Goal: Information Seeking & Learning: Understand process/instructions

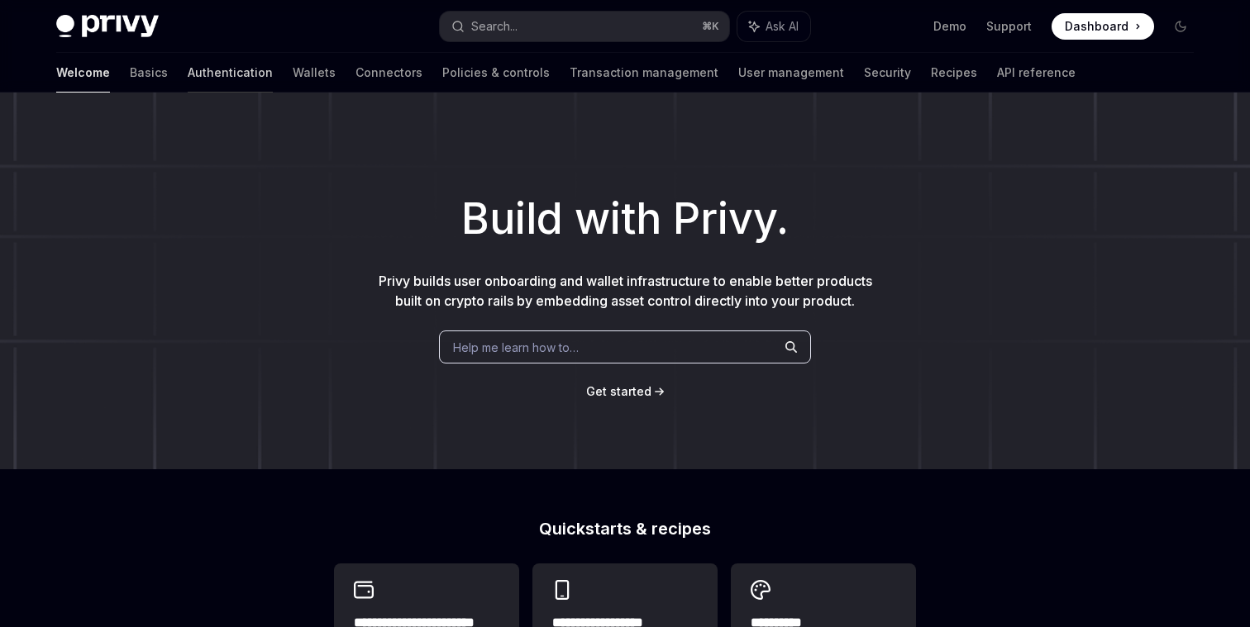
click at [193, 68] on link "Authentication" at bounding box center [230, 73] width 85 height 40
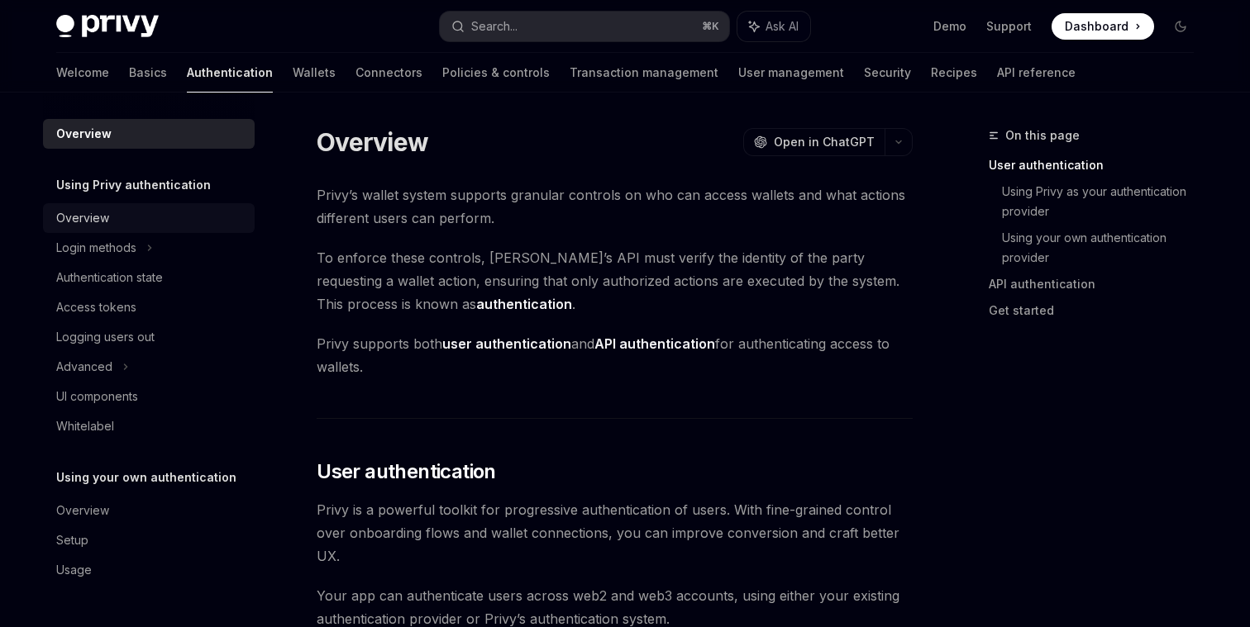
click at [166, 216] on div "Overview" at bounding box center [150, 218] width 188 height 20
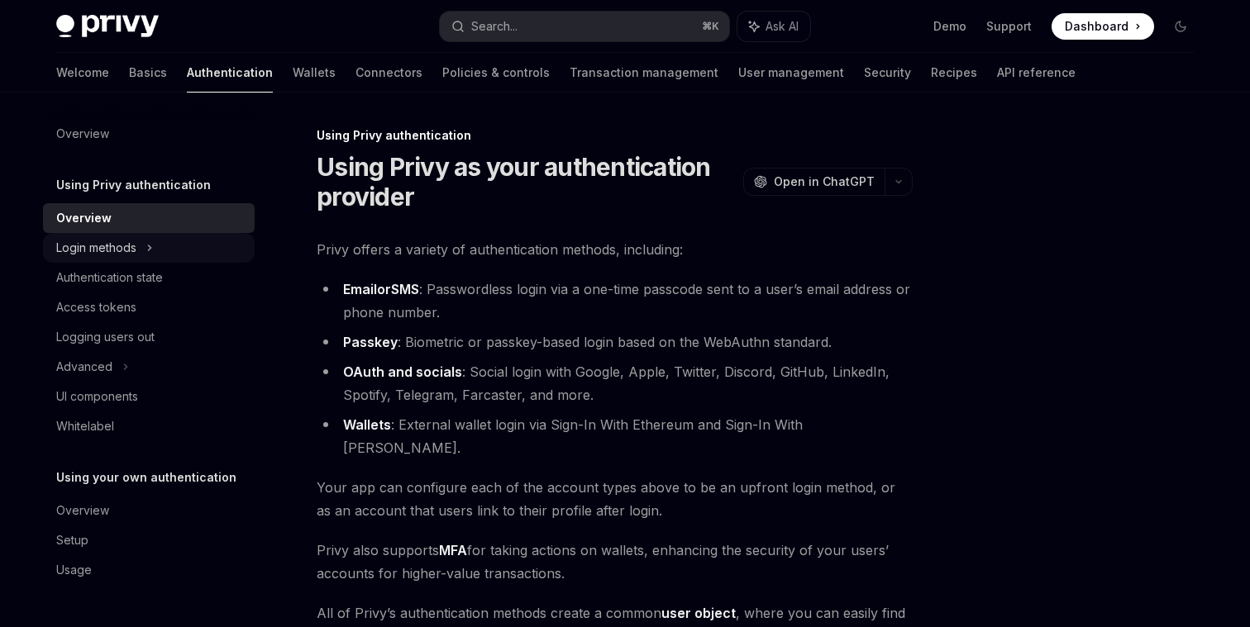
click at [173, 246] on div "Login methods" at bounding box center [149, 248] width 212 height 30
type textarea "*"
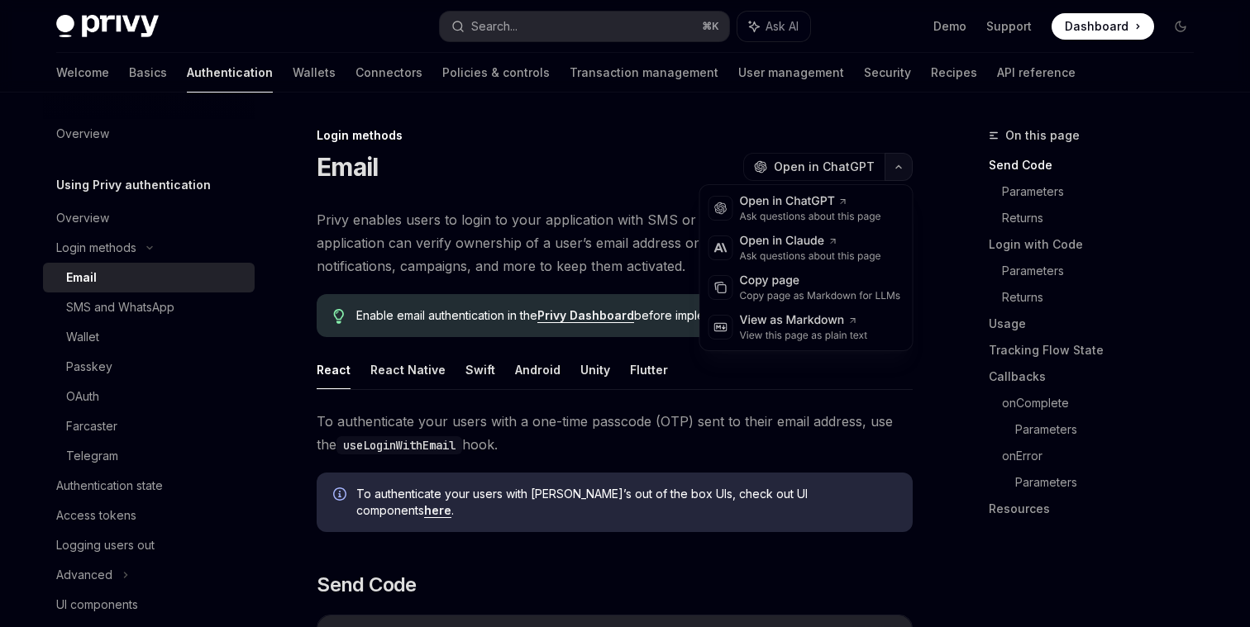
click at [897, 164] on icon "button" at bounding box center [898, 167] width 20 height 7
click at [757, 294] on div "Copy page as Markdown for LLMs" at bounding box center [820, 295] width 161 height 13
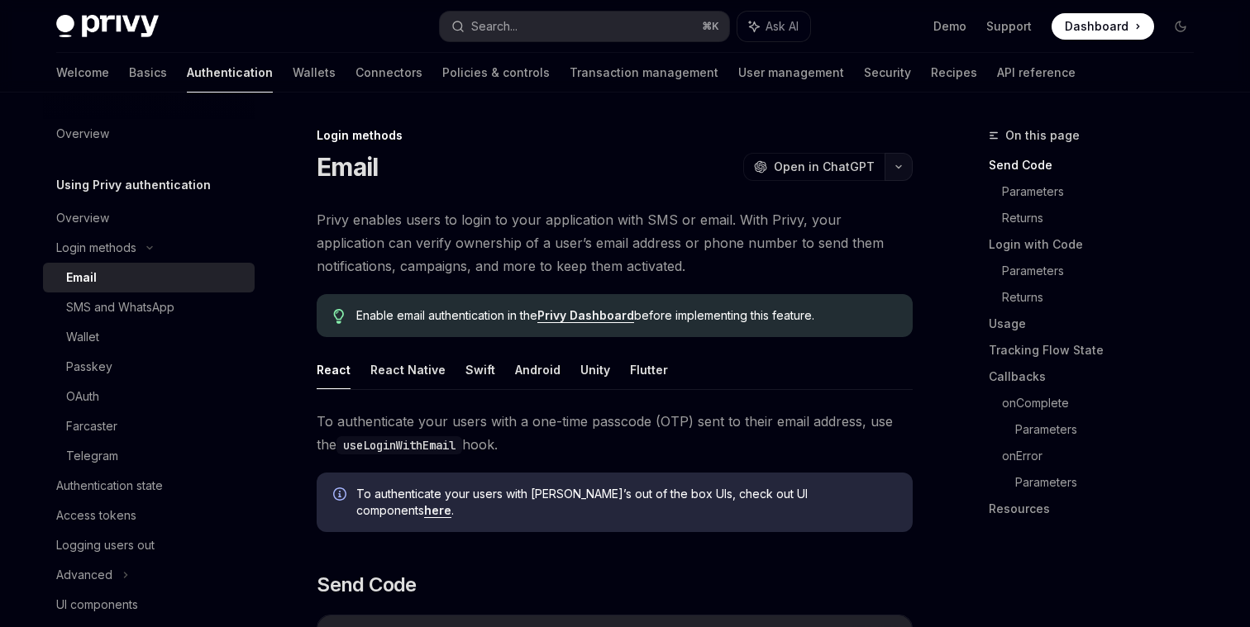
click at [888, 174] on button "button" at bounding box center [898, 167] width 28 height 28
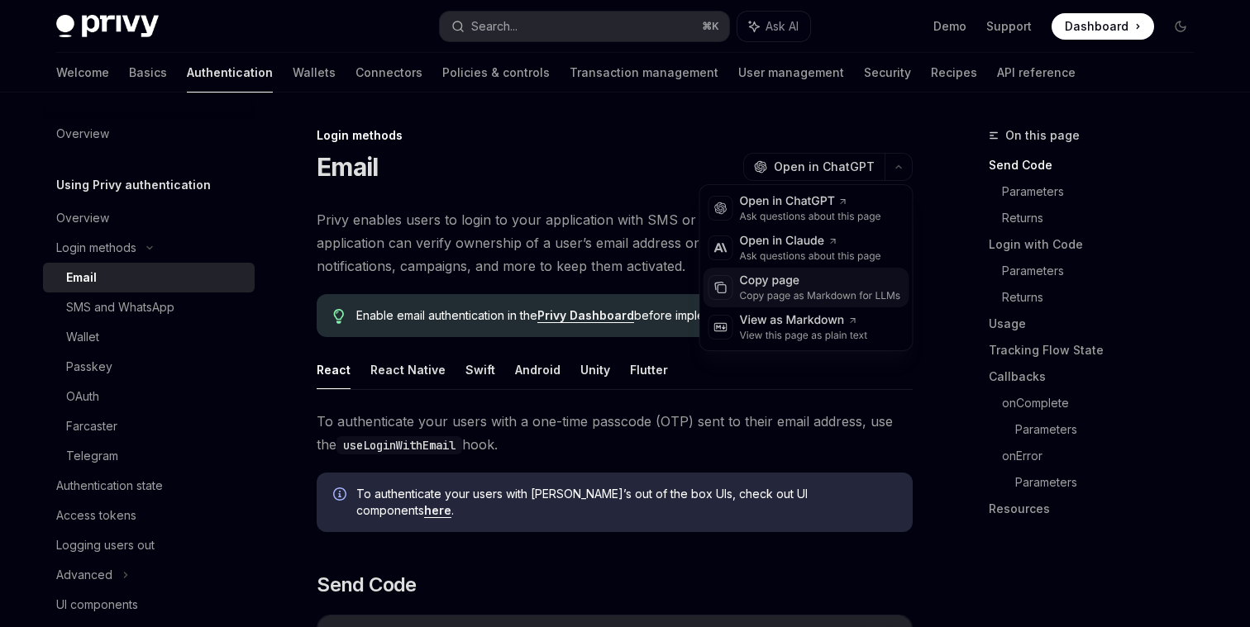
click at [771, 274] on div "Copy page" at bounding box center [820, 281] width 161 height 17
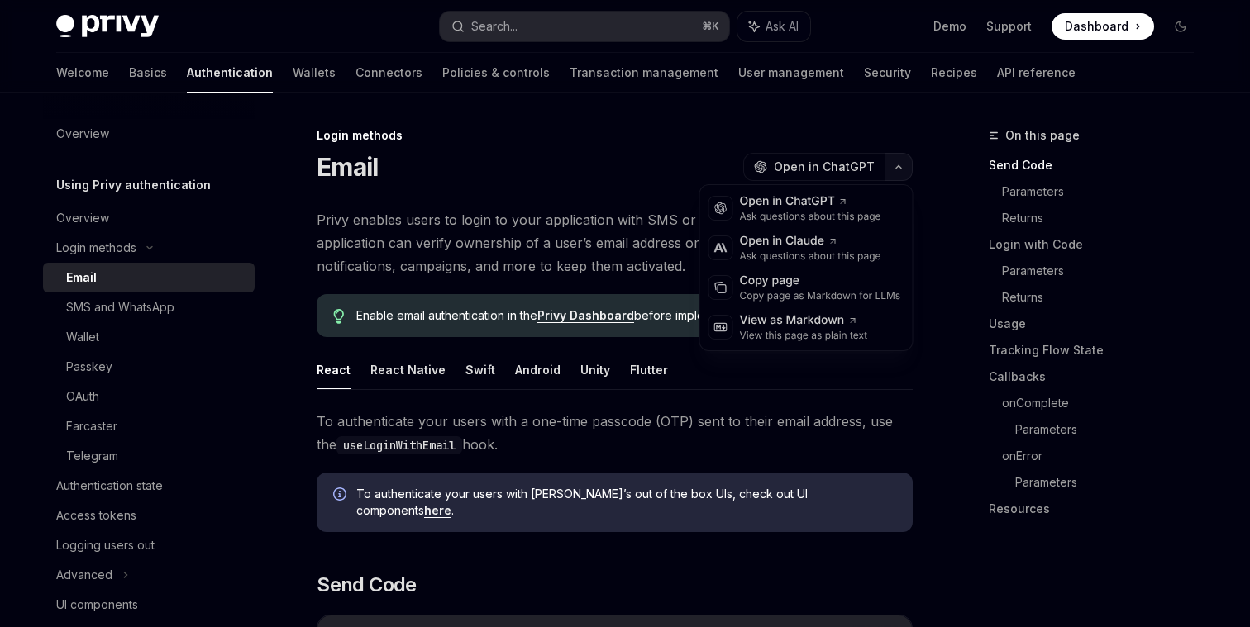
click at [906, 169] on icon "button" at bounding box center [898, 167] width 20 height 7
click at [778, 280] on div "Copy page" at bounding box center [820, 281] width 161 height 17
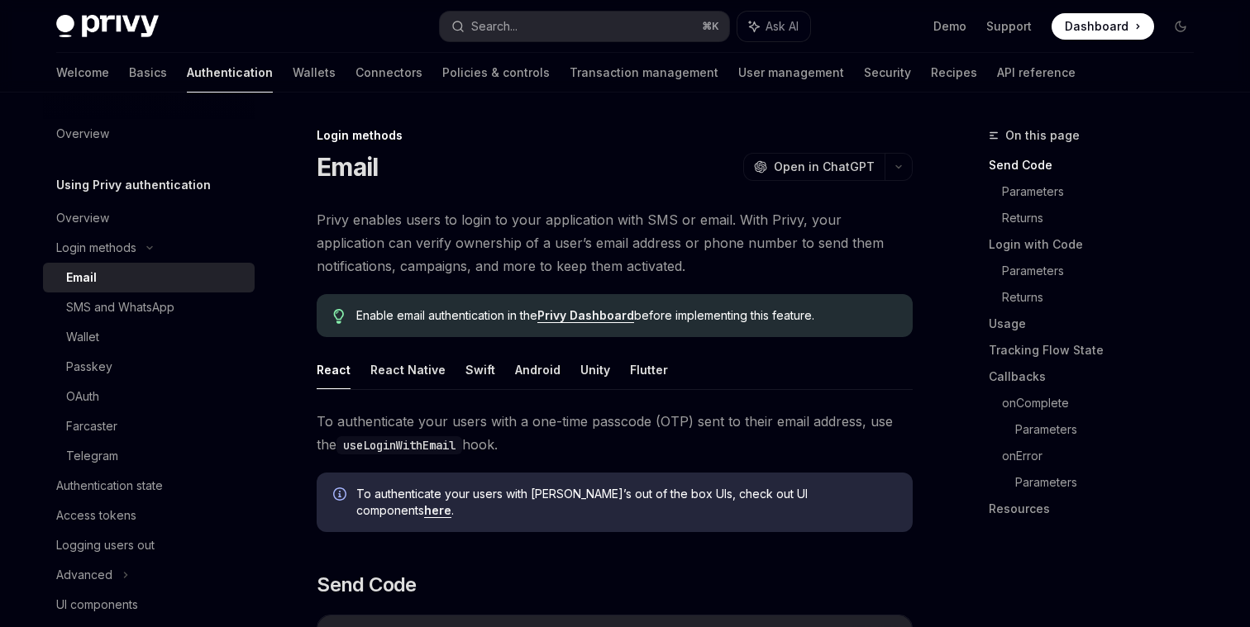
click at [901, 161] on button "button" at bounding box center [898, 167] width 28 height 28
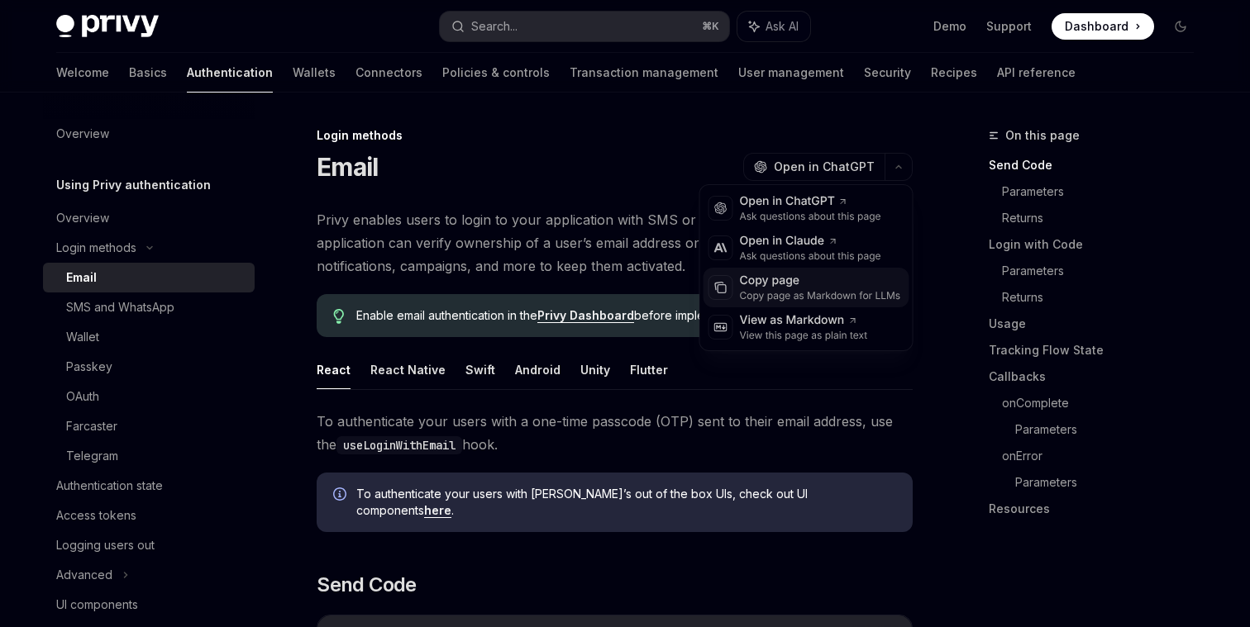
click at [787, 287] on div "Copy page" at bounding box center [820, 281] width 161 height 17
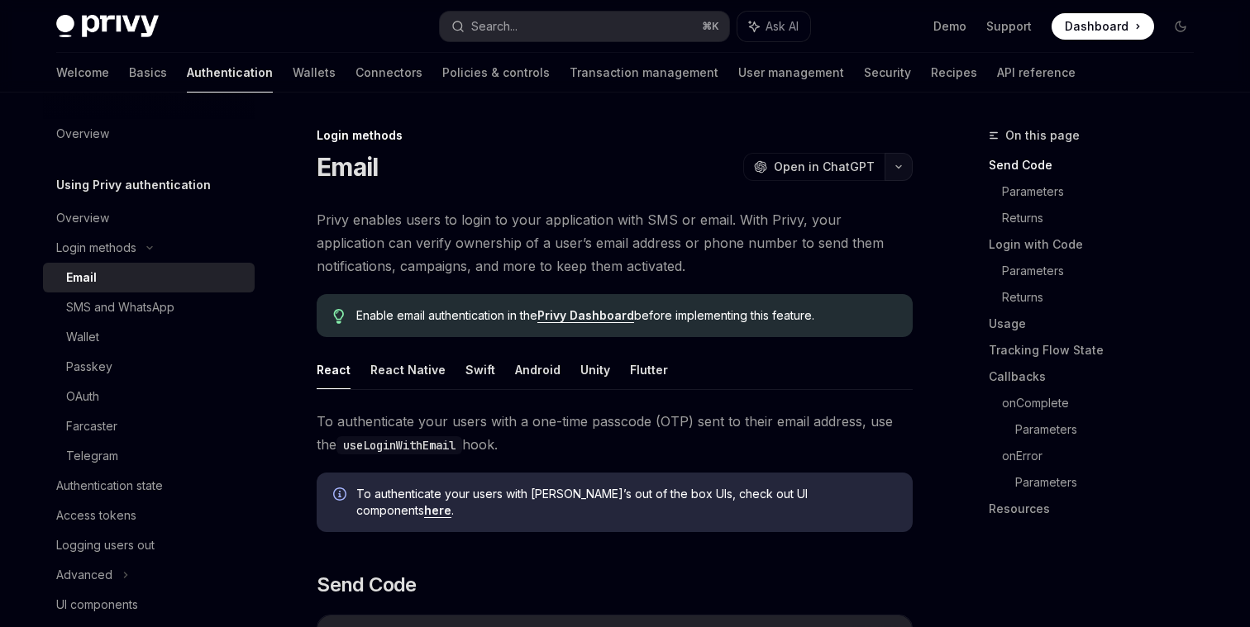
click at [898, 171] on button "button" at bounding box center [898, 167] width 28 height 28
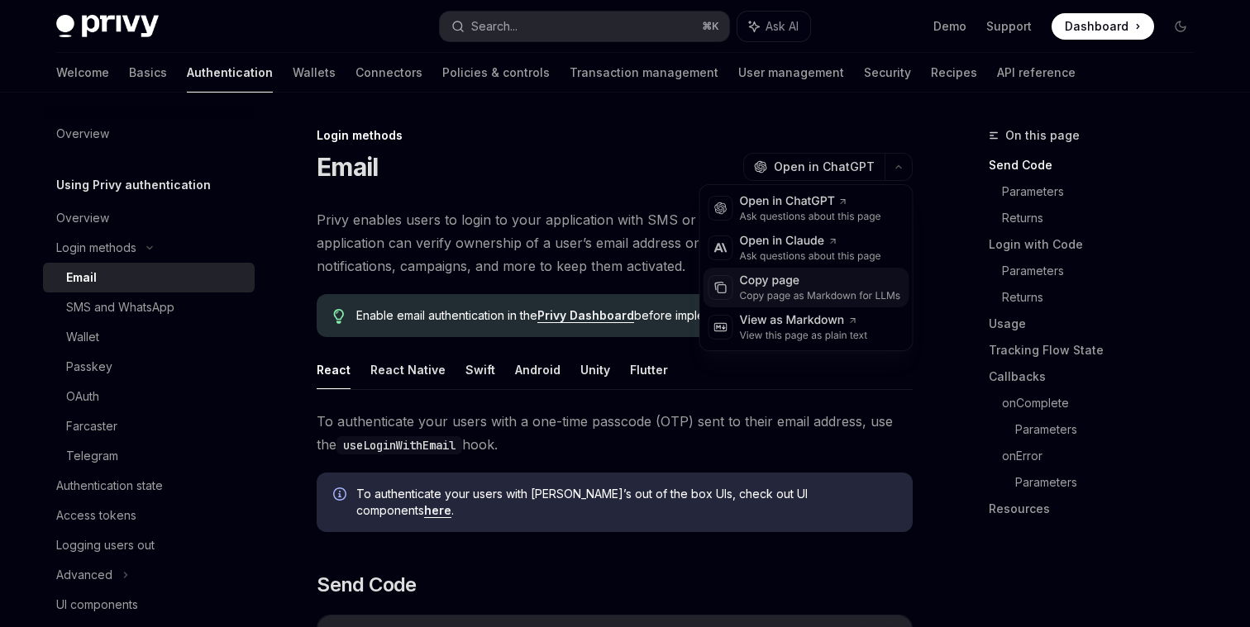
click at [759, 292] on div "Copy page as Markdown for LLMs" at bounding box center [820, 295] width 161 height 13
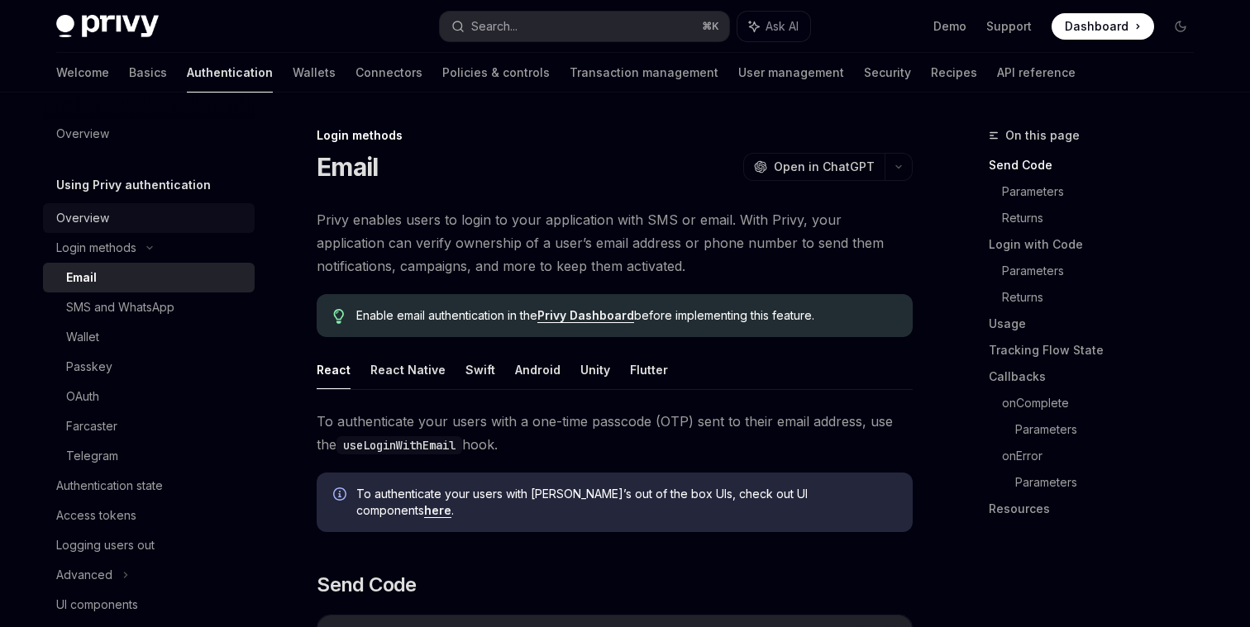
click at [156, 217] on div "Overview" at bounding box center [150, 218] width 188 height 20
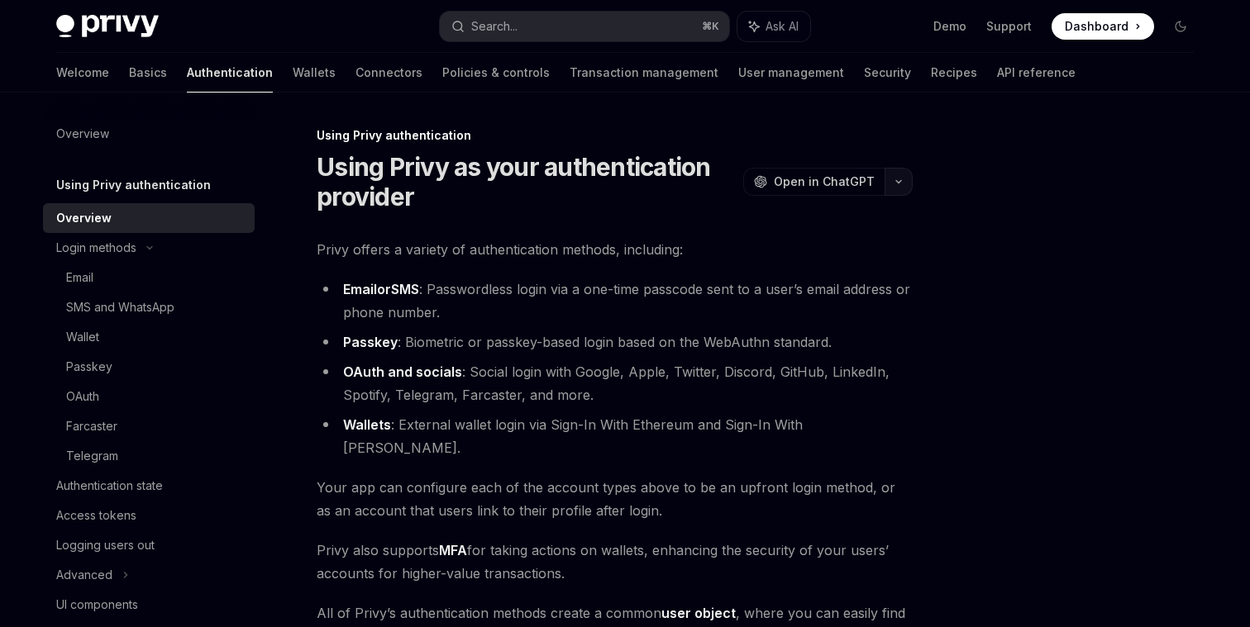
click at [896, 179] on button "button" at bounding box center [898, 182] width 28 height 28
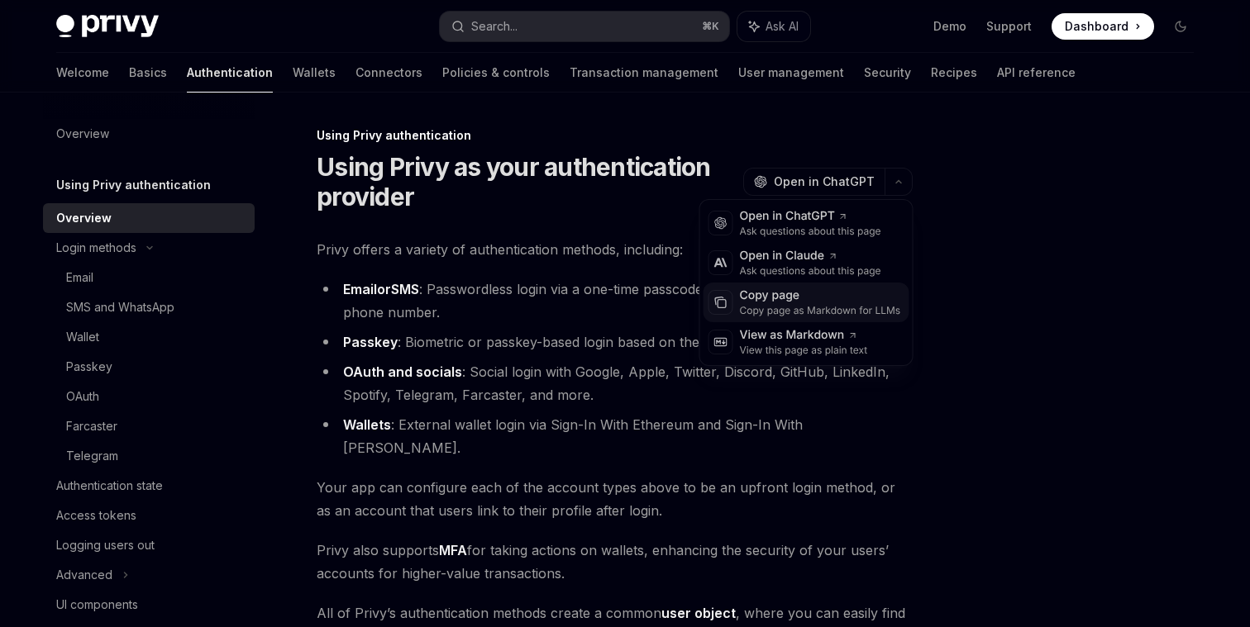
click at [759, 303] on div "Copy page" at bounding box center [820, 296] width 161 height 17
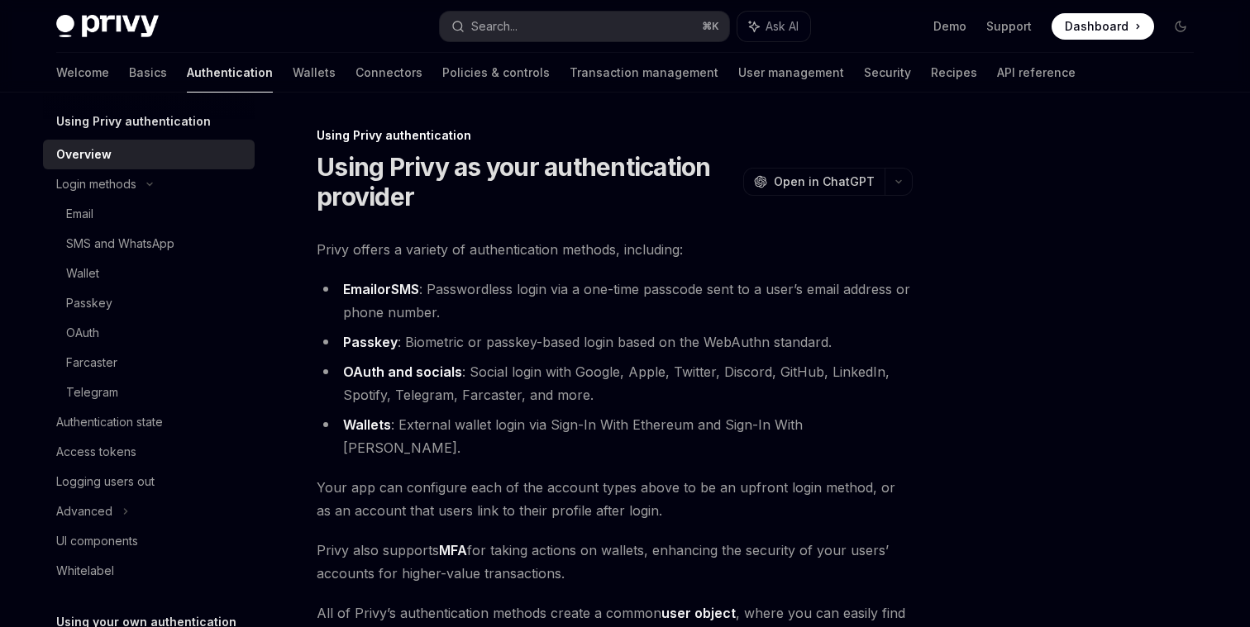
scroll to position [88, 0]
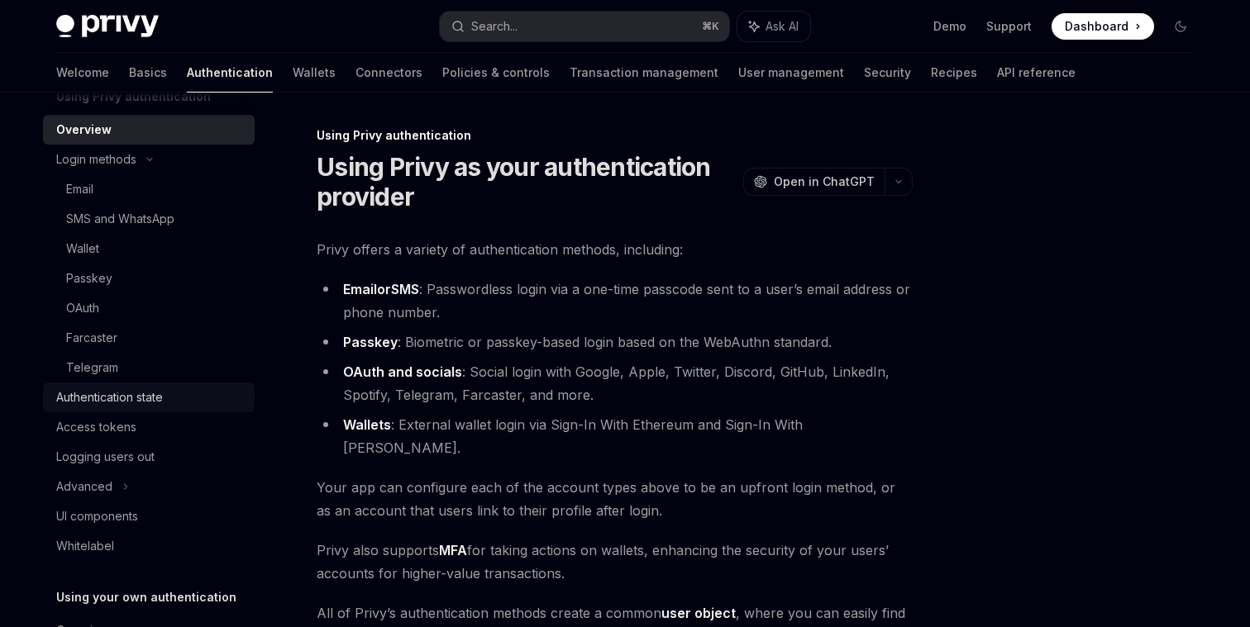
click at [200, 401] on div "Authentication state" at bounding box center [150, 398] width 188 height 20
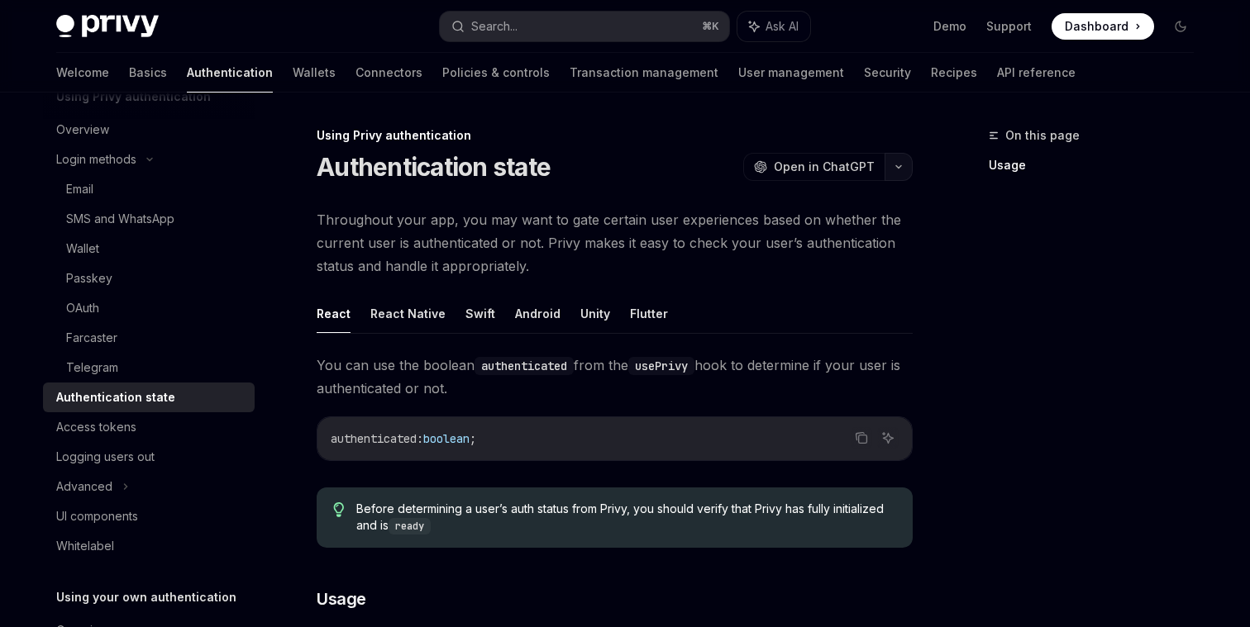
click at [896, 162] on button "button" at bounding box center [898, 167] width 28 height 28
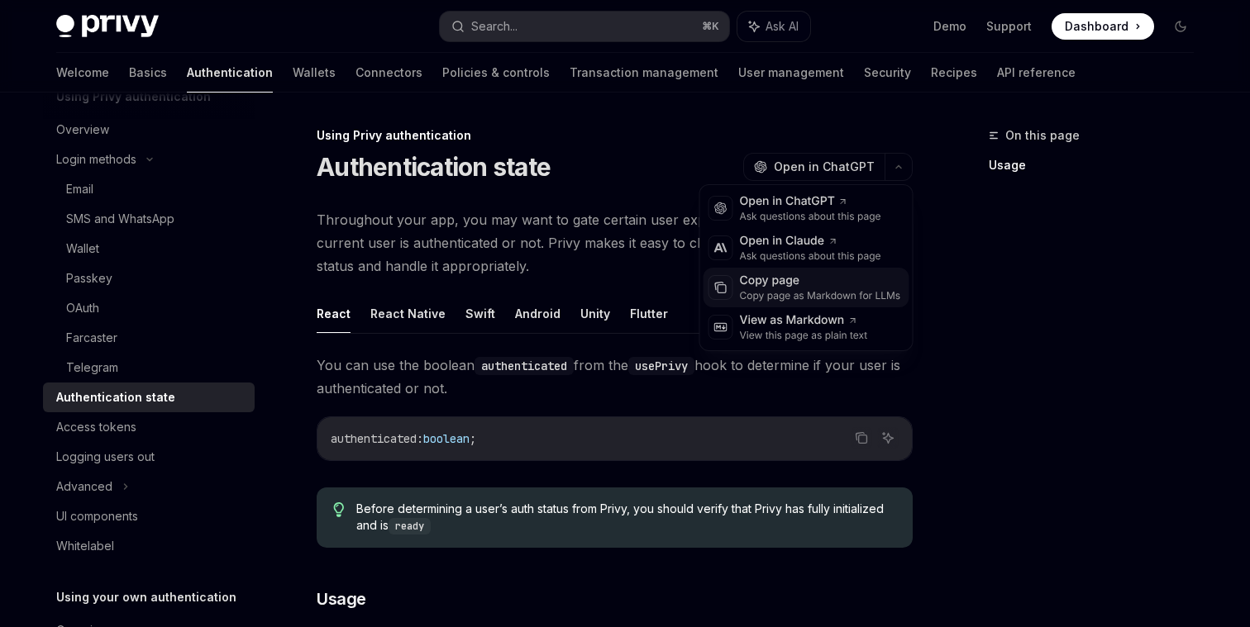
click at [758, 282] on div "Copy page" at bounding box center [820, 281] width 161 height 17
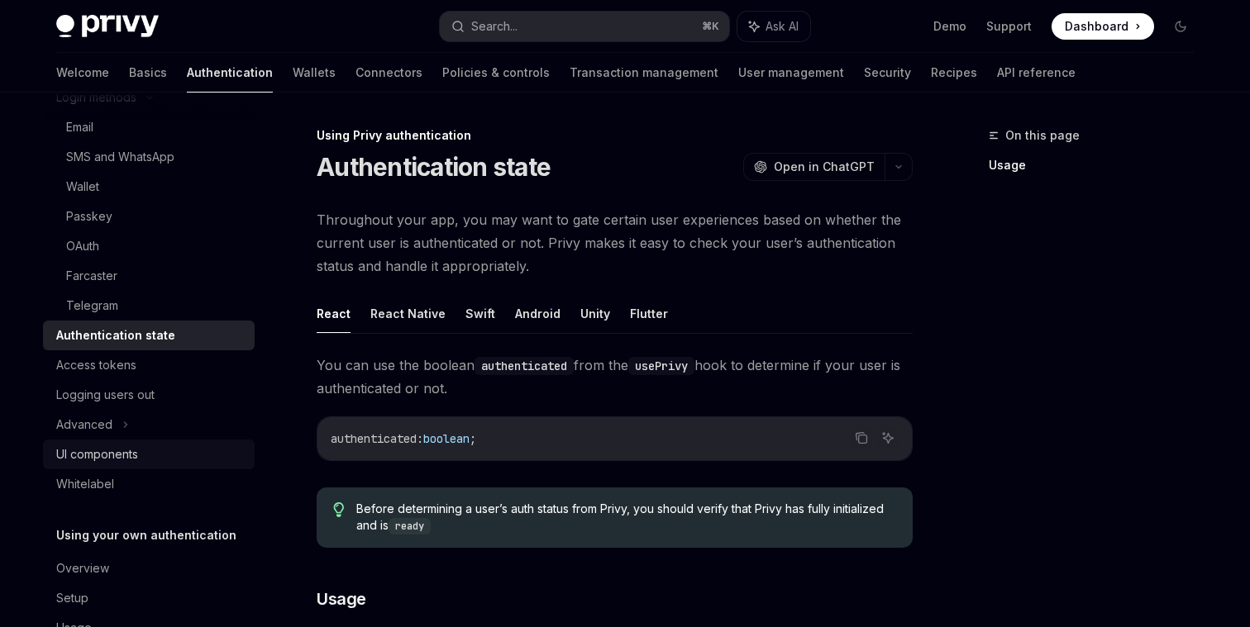
scroll to position [163, 0]
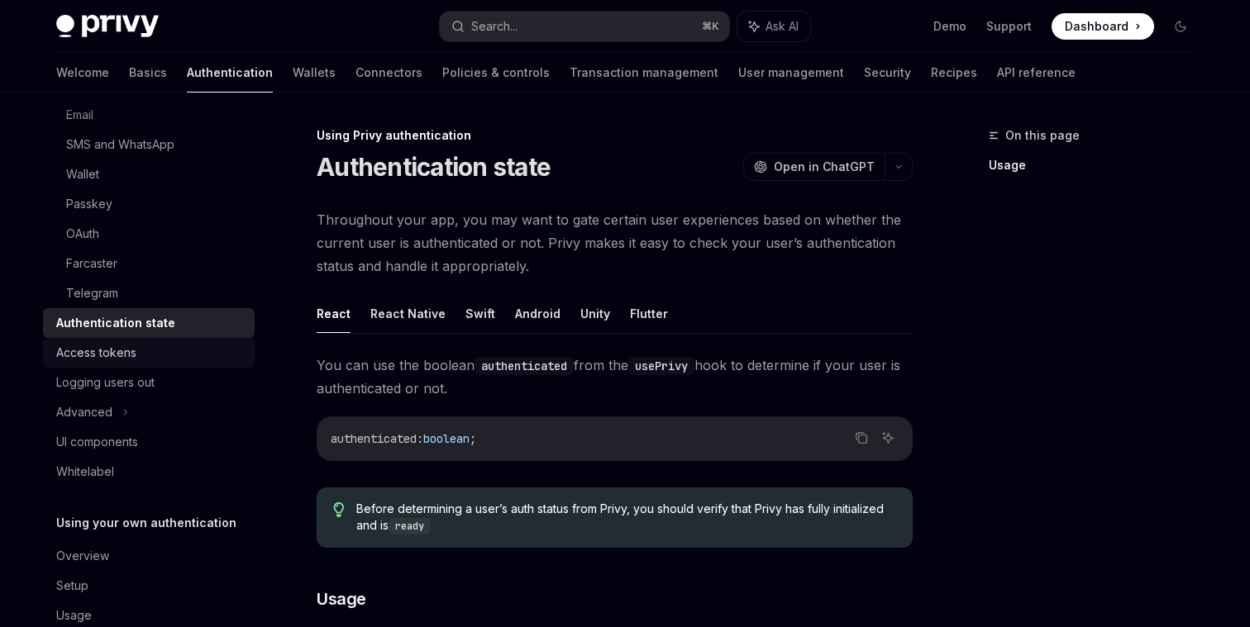
click at [171, 350] on div "Access tokens" at bounding box center [150, 353] width 188 height 20
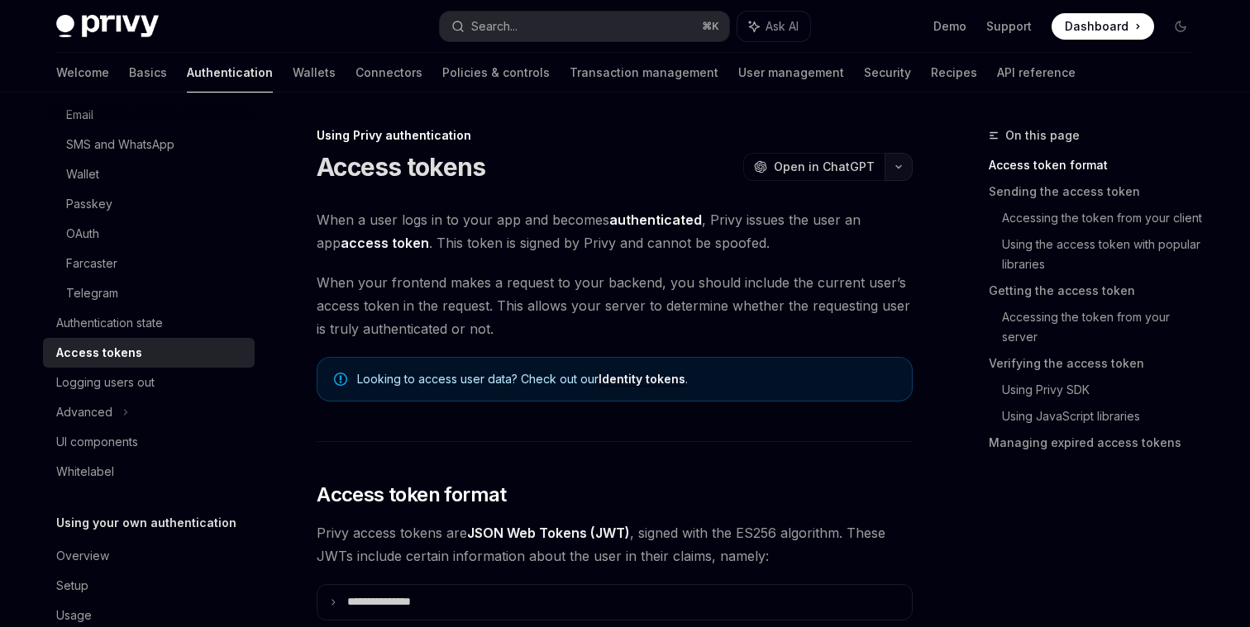
click at [901, 175] on button "button" at bounding box center [898, 167] width 28 height 28
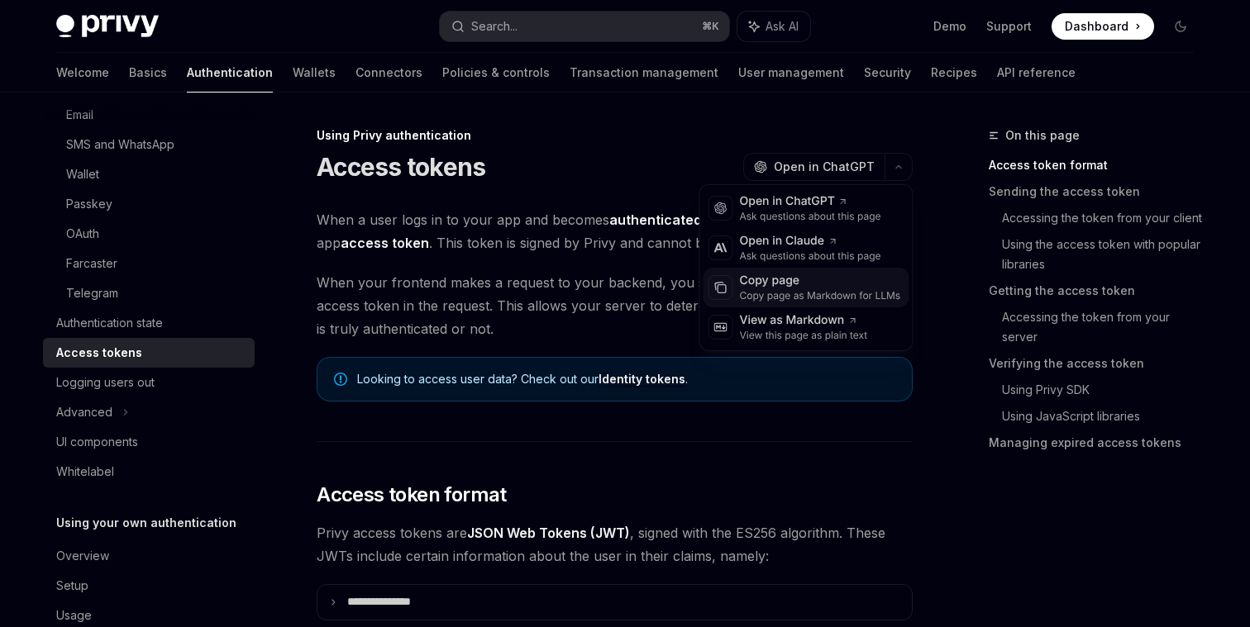
click at [773, 292] on div "Copy page as Markdown for LLMs" at bounding box center [820, 295] width 161 height 13
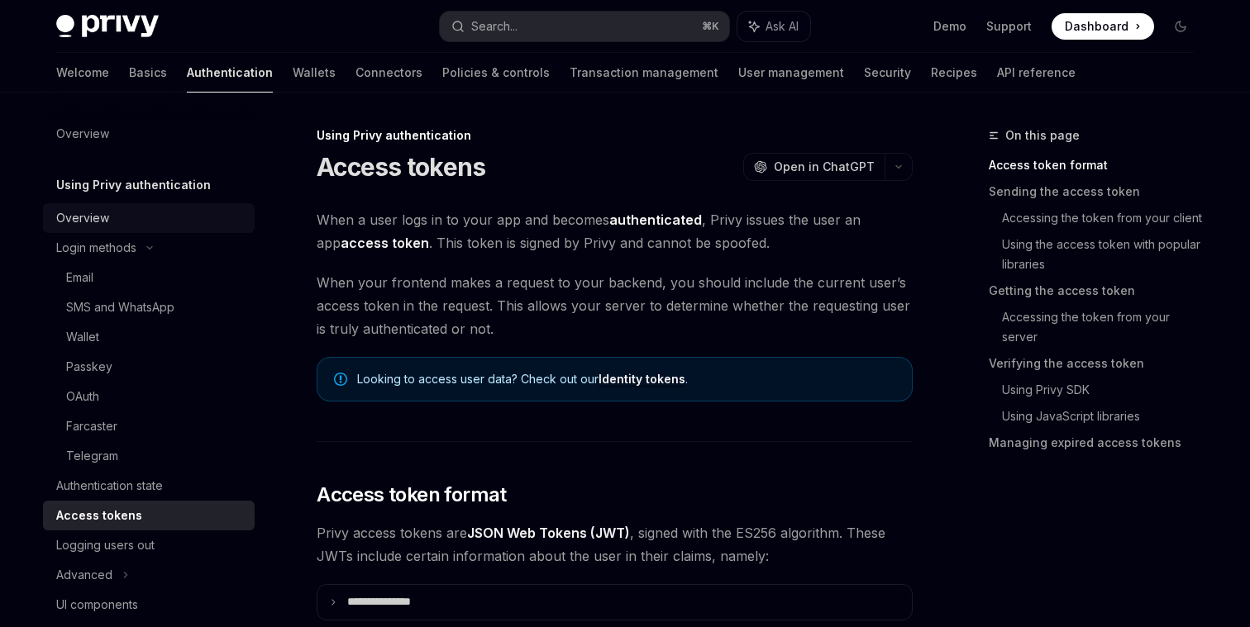
click at [136, 210] on div "Overview" at bounding box center [150, 218] width 188 height 20
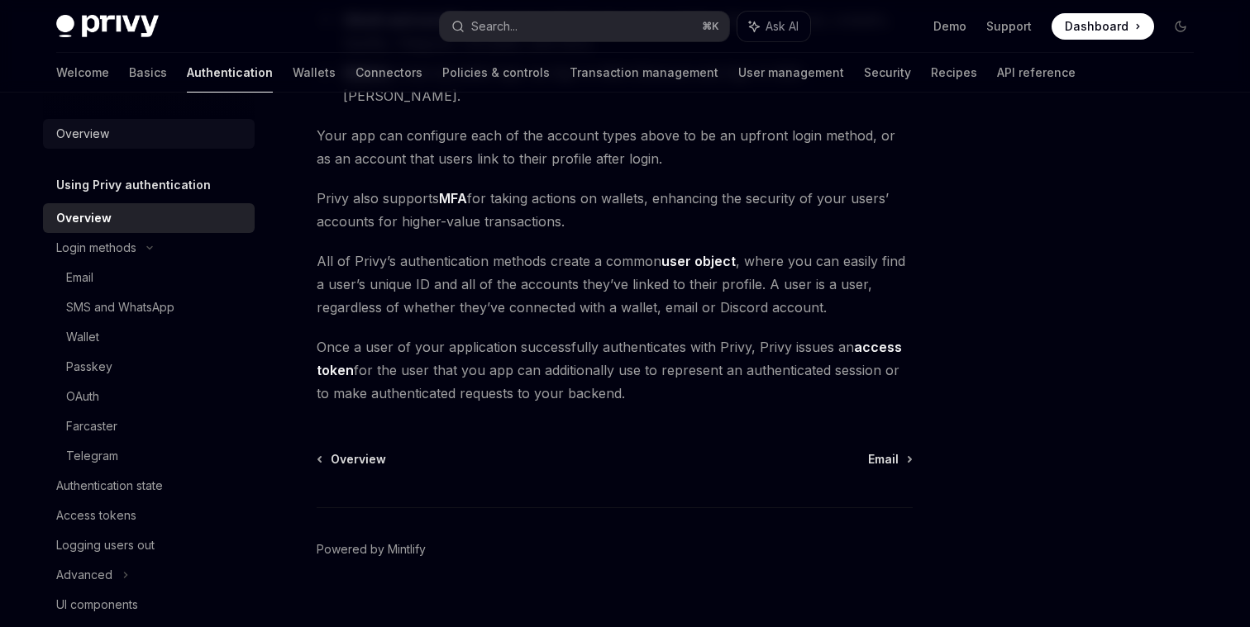
click at [117, 148] on link "Overview" at bounding box center [149, 134] width 212 height 30
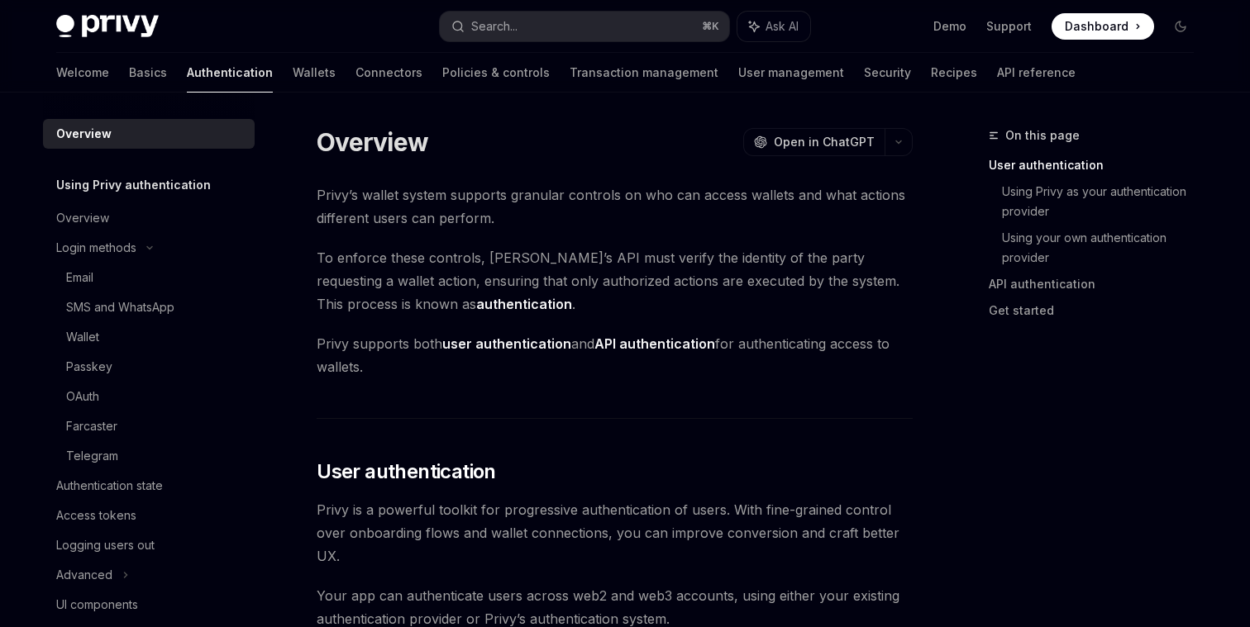
click at [476, 304] on strong "authentication" at bounding box center [524, 304] width 96 height 17
click at [145, 216] on div "Overview" at bounding box center [150, 218] width 188 height 20
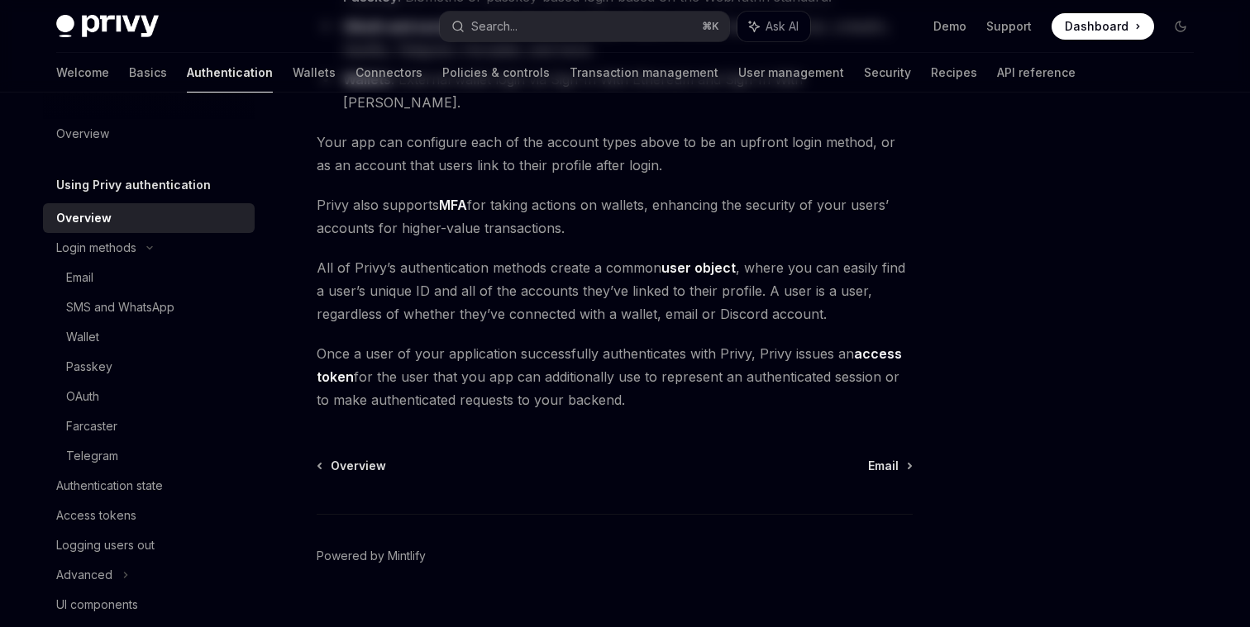
scroll to position [352, 0]
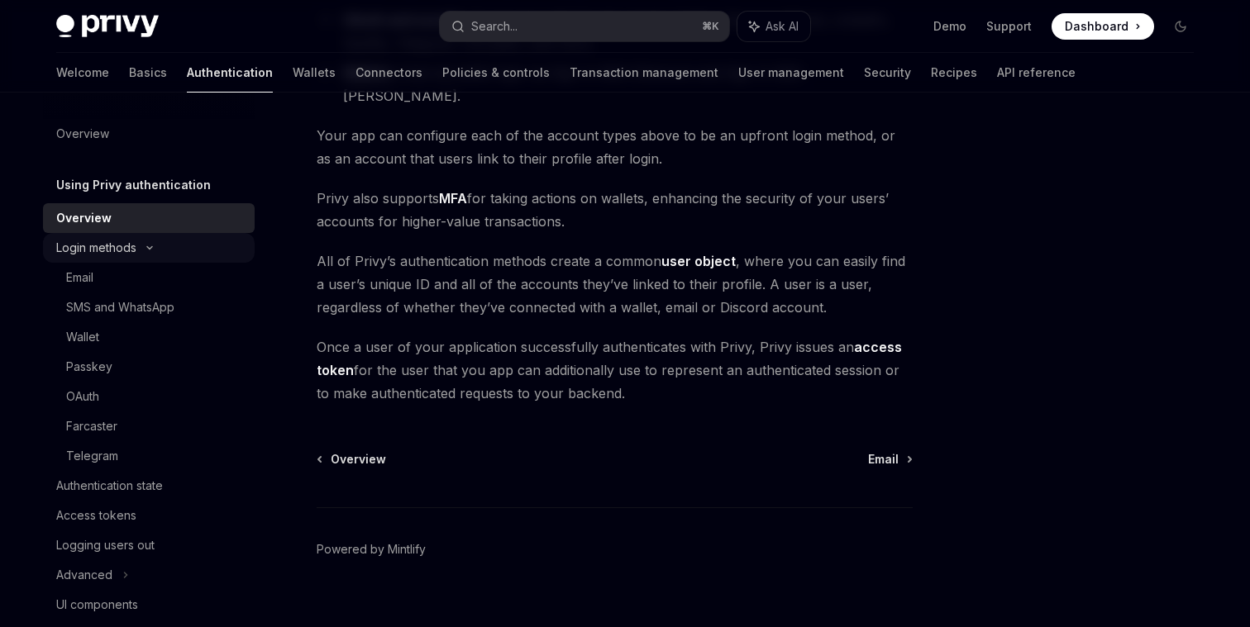
click at [146, 250] on icon at bounding box center [150, 248] width 20 height 7
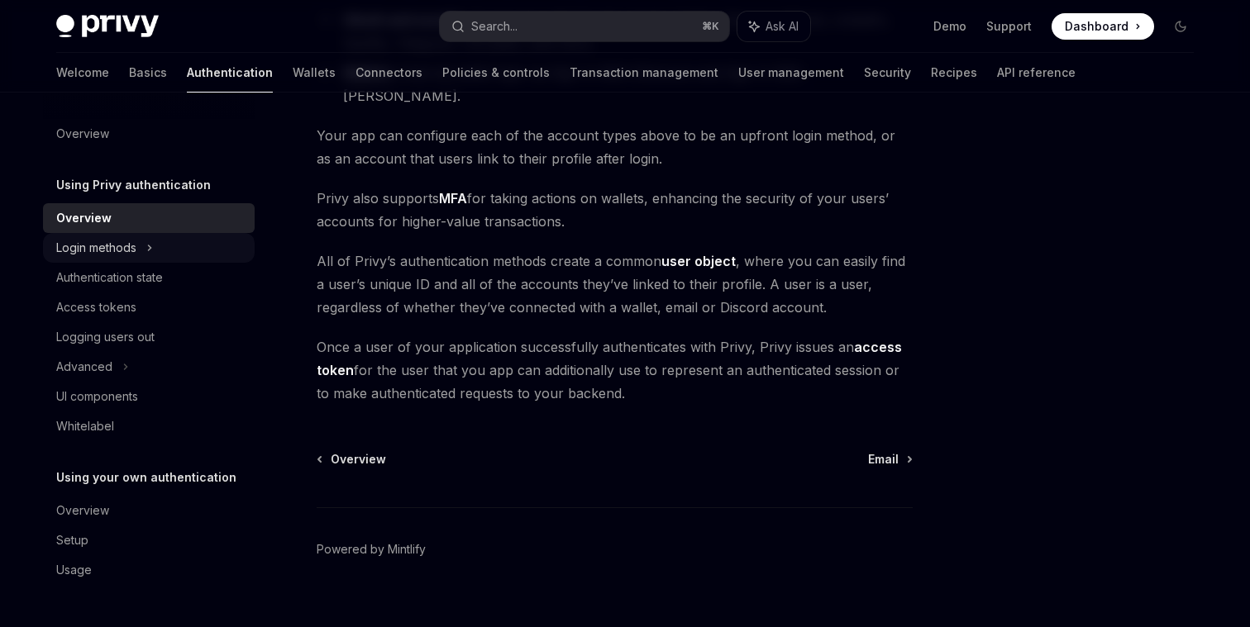
click at [146, 250] on div "Login methods" at bounding box center [149, 248] width 212 height 30
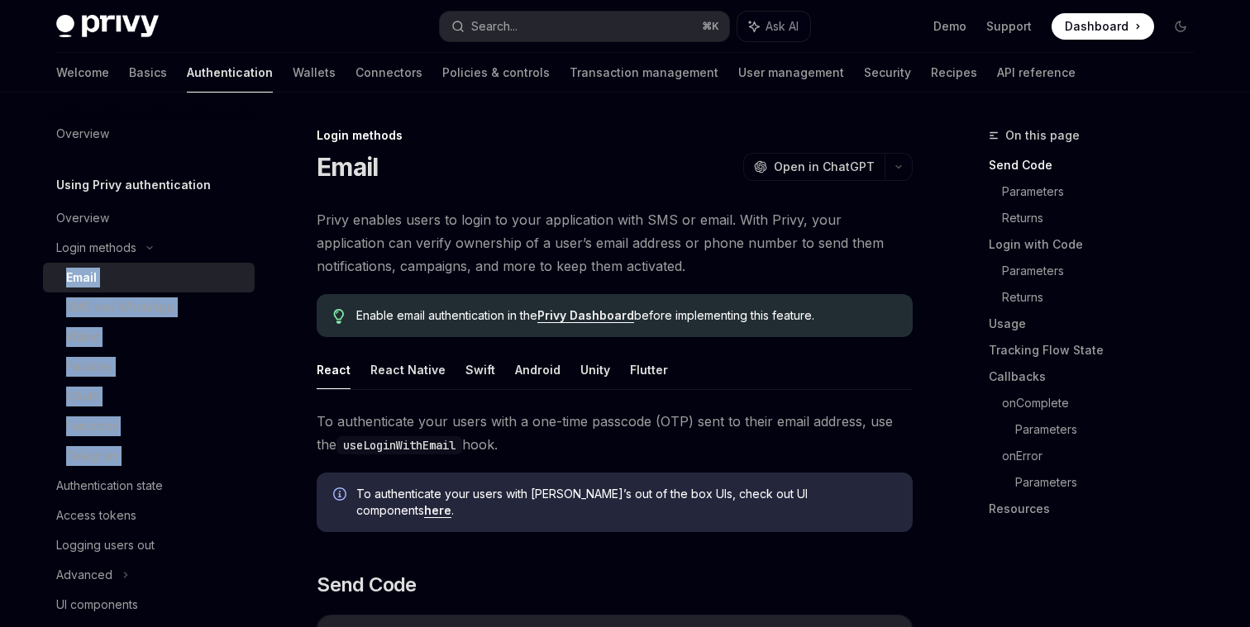
click at [146, 274] on div "Email" at bounding box center [155, 278] width 179 height 20
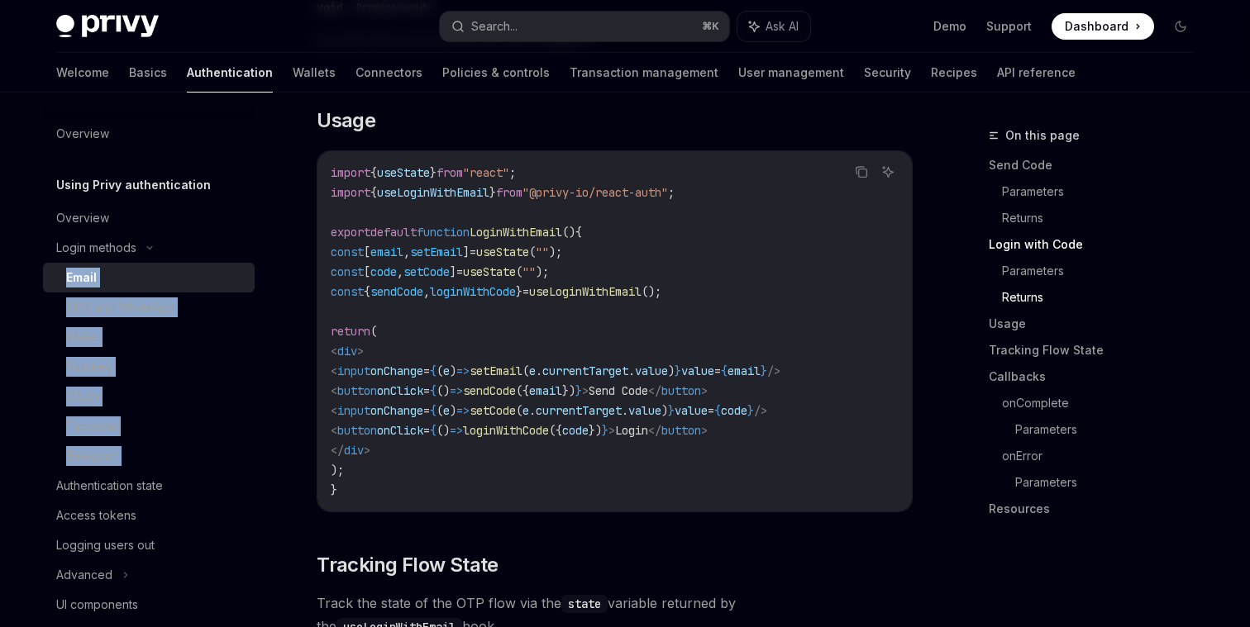
scroll to position [1250, 0]
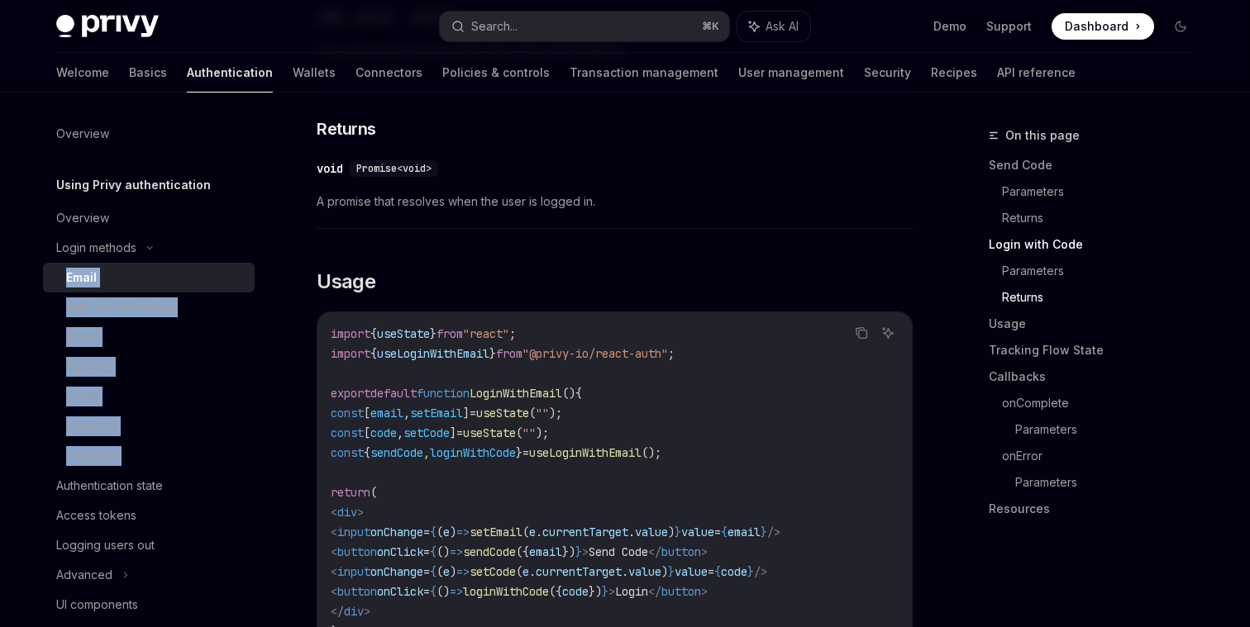
click at [117, 19] on img at bounding box center [107, 26] width 102 height 23
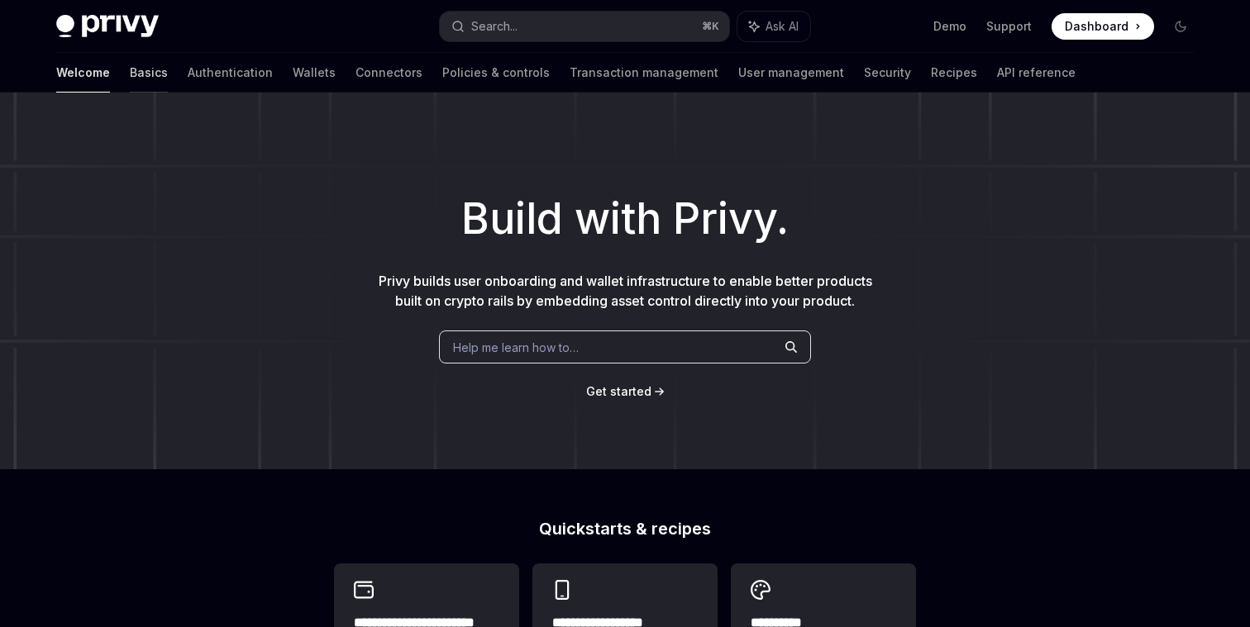
click at [130, 70] on link "Basics" at bounding box center [149, 73] width 38 height 40
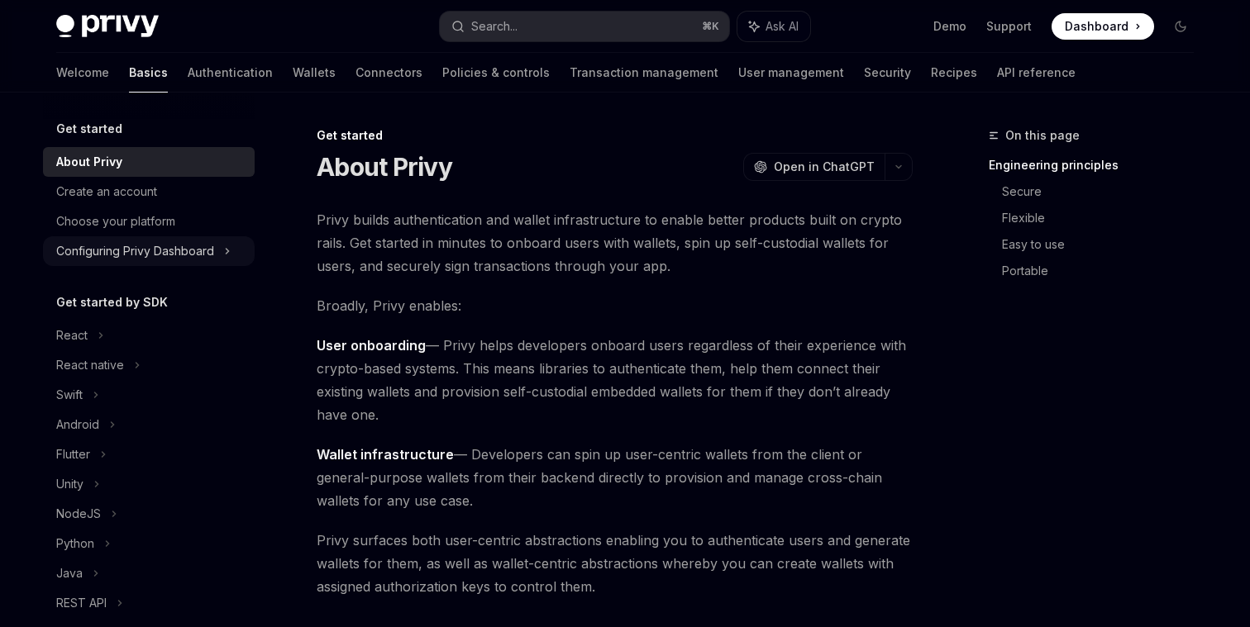
click at [197, 252] on div "Configuring Privy Dashboard" at bounding box center [135, 251] width 158 height 20
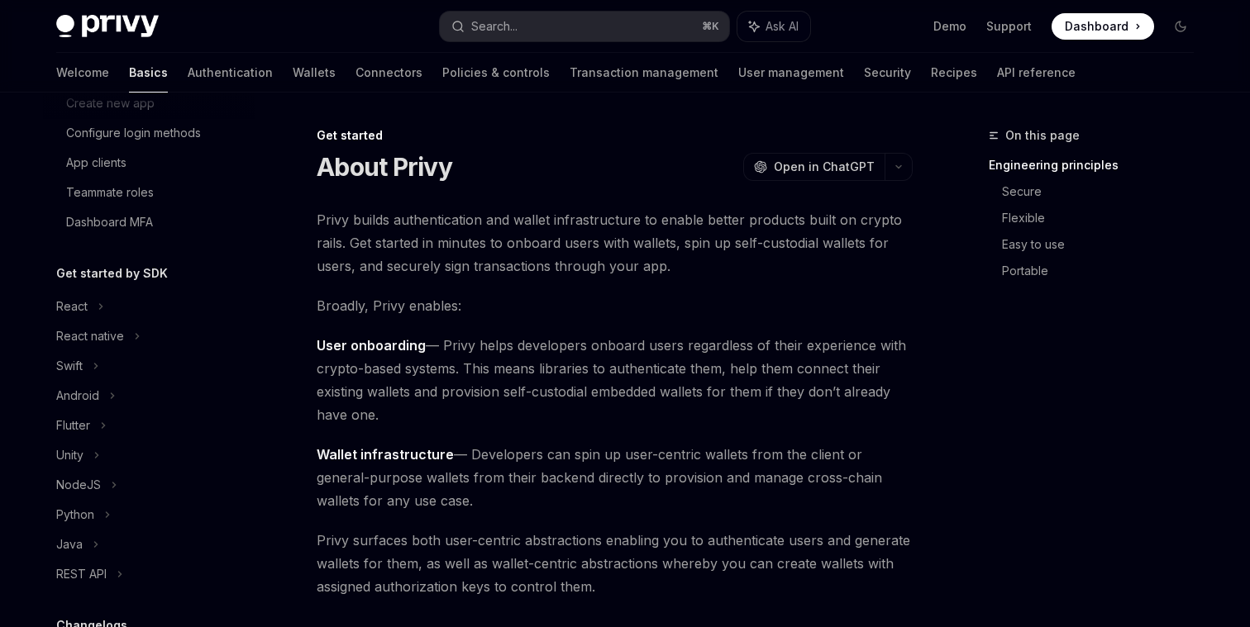
scroll to position [235, 0]
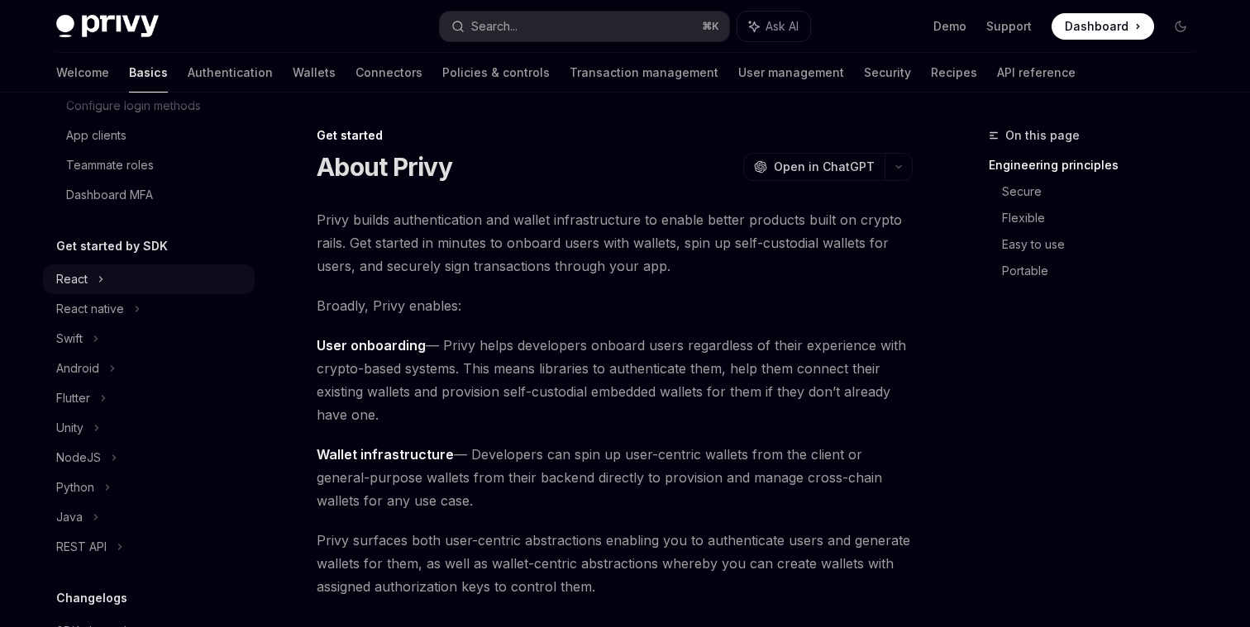
click at [123, 269] on div "React" at bounding box center [149, 279] width 212 height 30
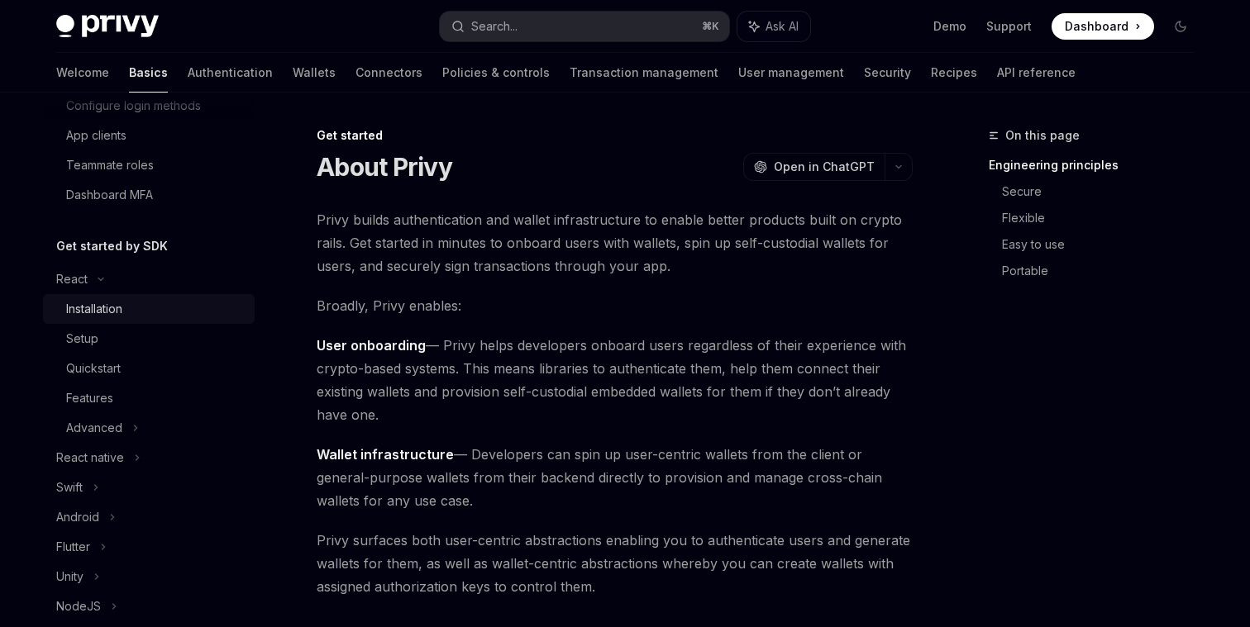
click at [117, 311] on div "Installation" at bounding box center [94, 309] width 56 height 20
click at [101, 319] on link "Installation" at bounding box center [149, 309] width 212 height 30
click at [105, 311] on div "Installation" at bounding box center [94, 309] width 56 height 20
click at [81, 339] on div "Setup" at bounding box center [82, 339] width 32 height 20
click at [112, 304] on div "Installation" at bounding box center [94, 309] width 56 height 20
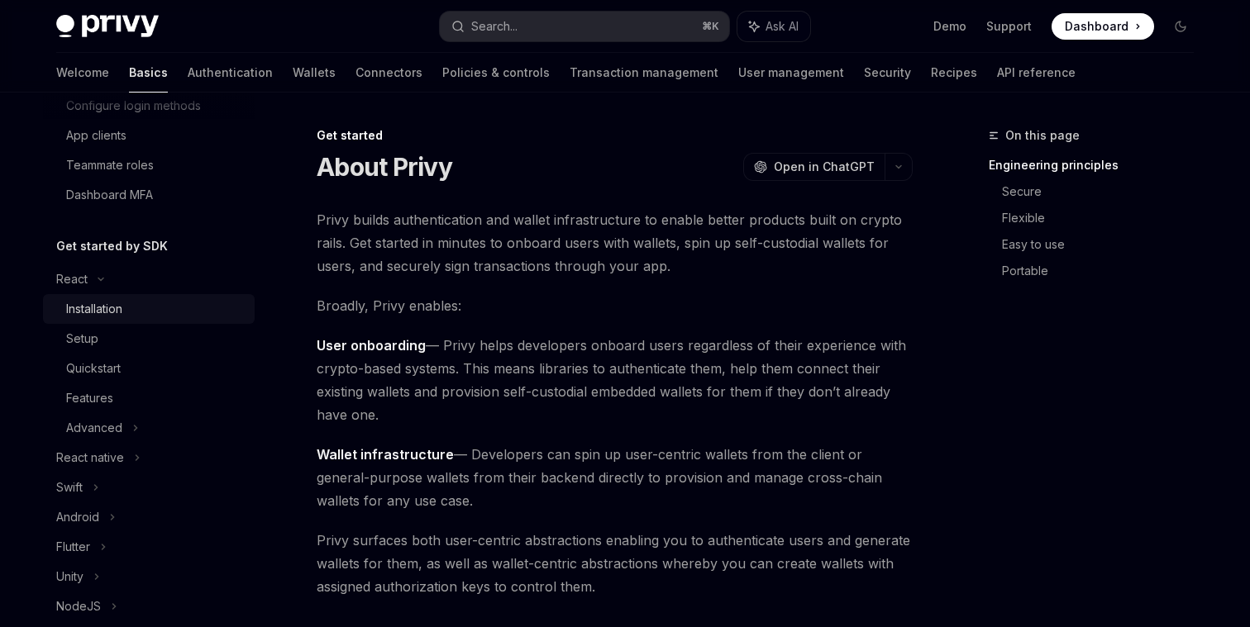
click at [112, 304] on div "Installation" at bounding box center [94, 309] width 56 height 20
click at [127, 300] on div "Installation" at bounding box center [155, 309] width 179 height 20
click at [116, 293] on div "React" at bounding box center [149, 279] width 212 height 30
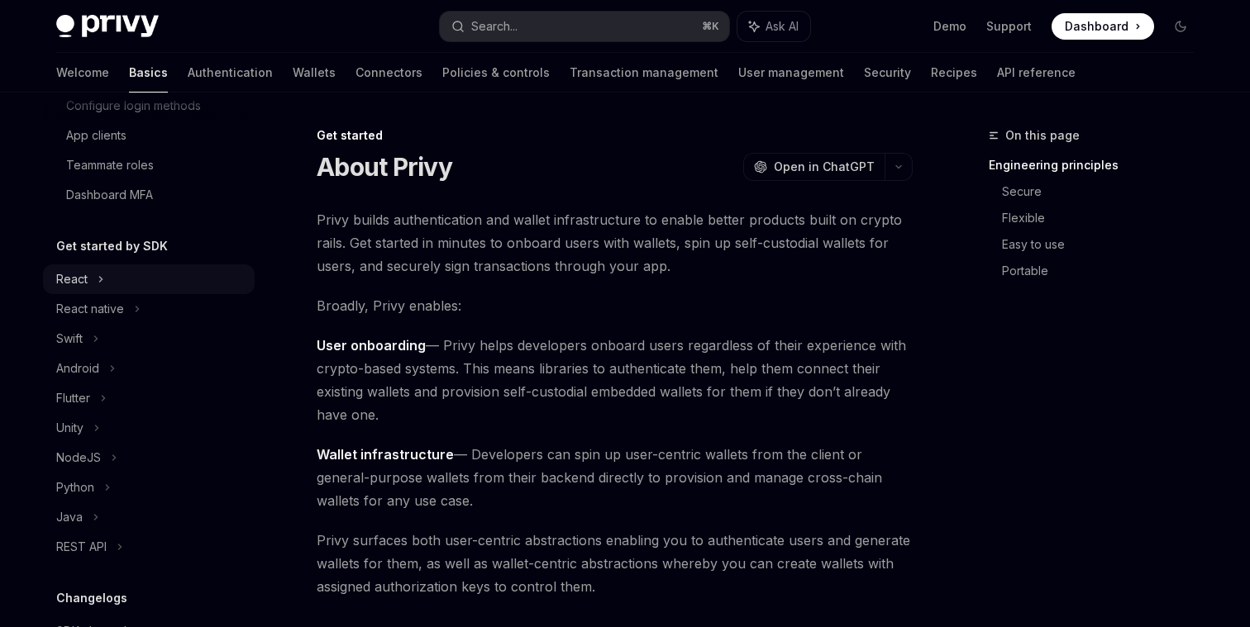
click at [116, 279] on div "React" at bounding box center [149, 279] width 212 height 30
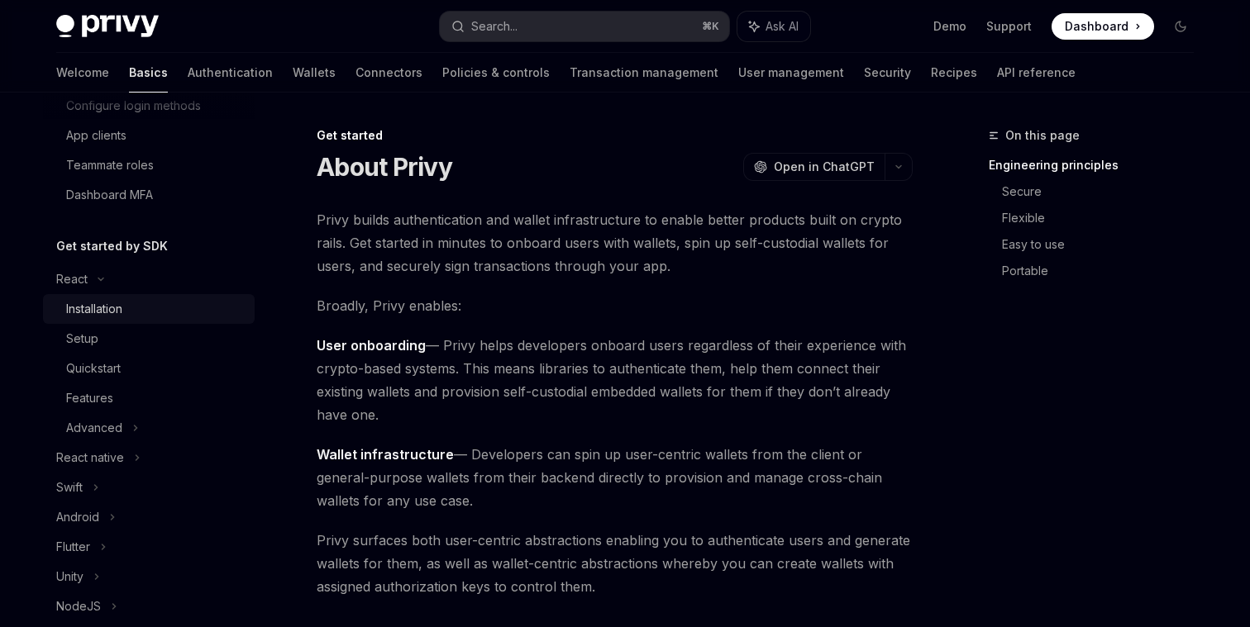
click at [116, 313] on div "Installation" at bounding box center [94, 309] width 56 height 20
click at [116, 332] on div "Setup" at bounding box center [155, 339] width 179 height 20
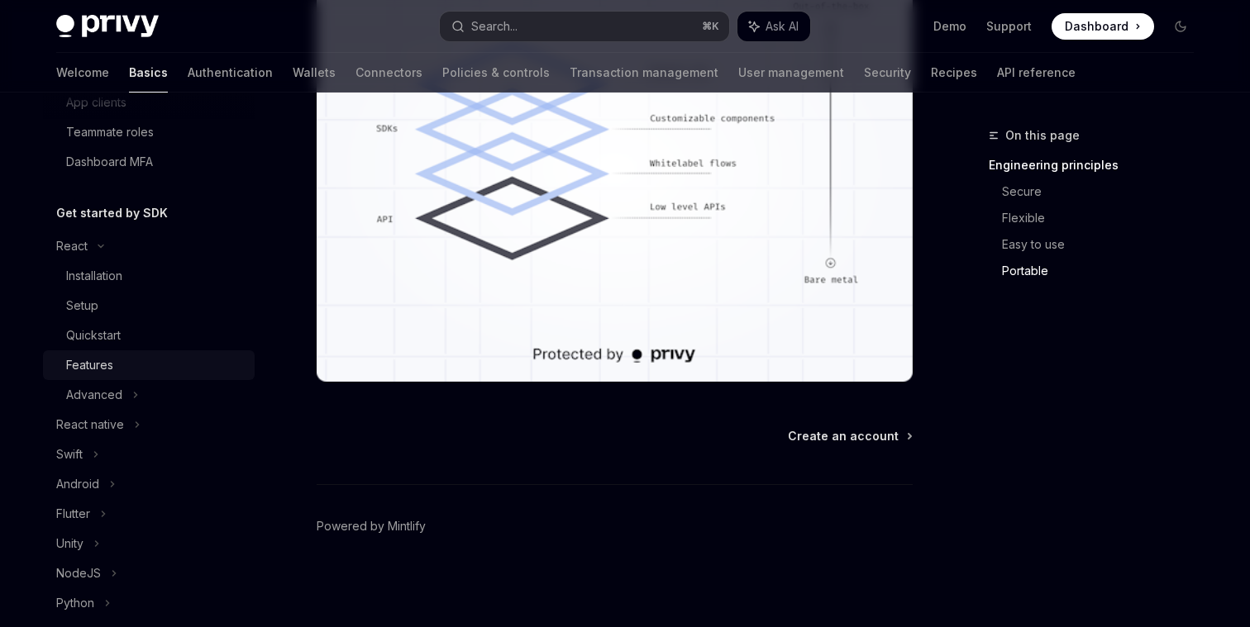
scroll to position [0, 0]
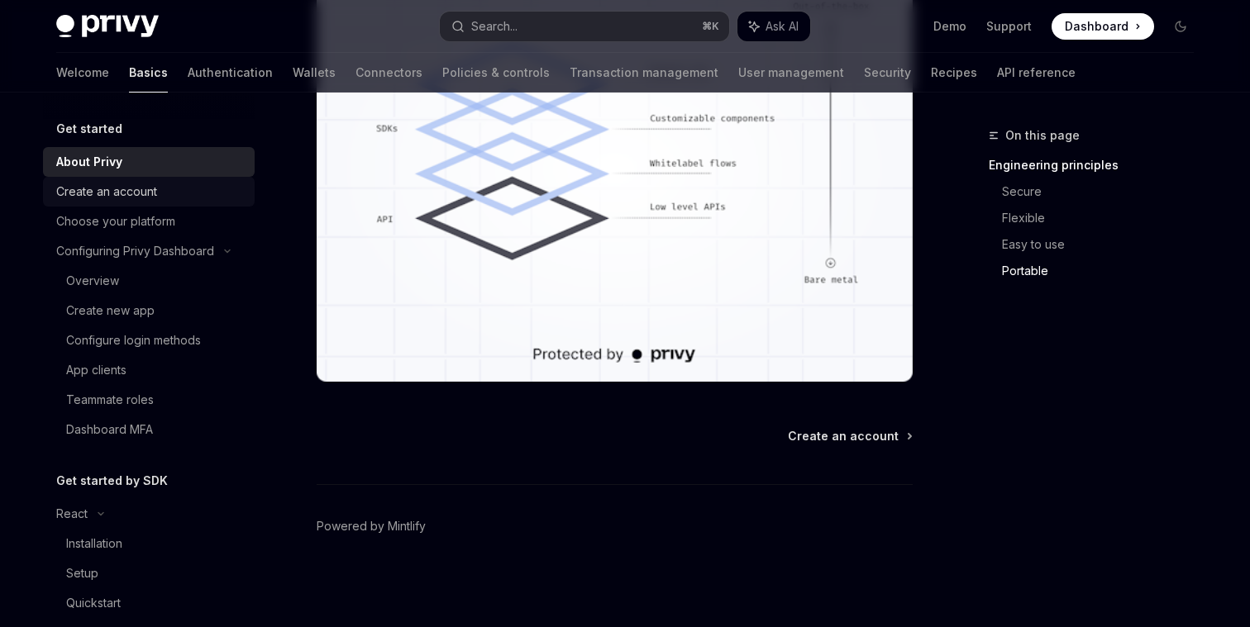
click at [157, 201] on div "Create an account" at bounding box center [150, 192] width 188 height 20
click at [125, 274] on div "Overview" at bounding box center [155, 281] width 179 height 20
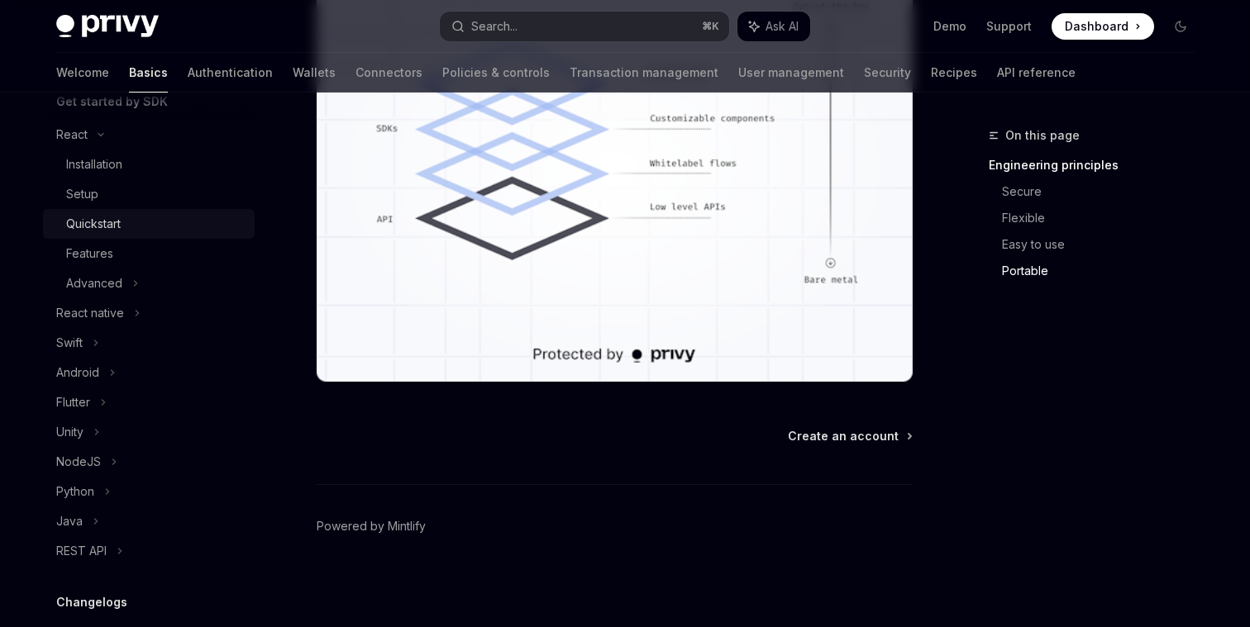
scroll to position [339, 0]
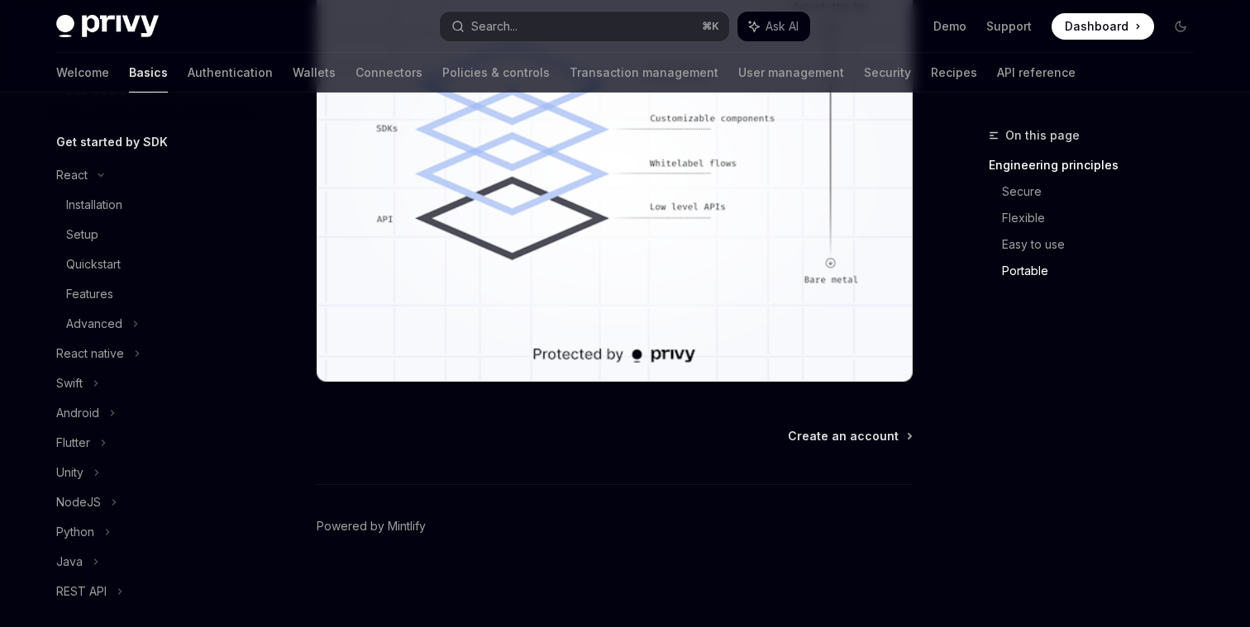
type textarea "*"
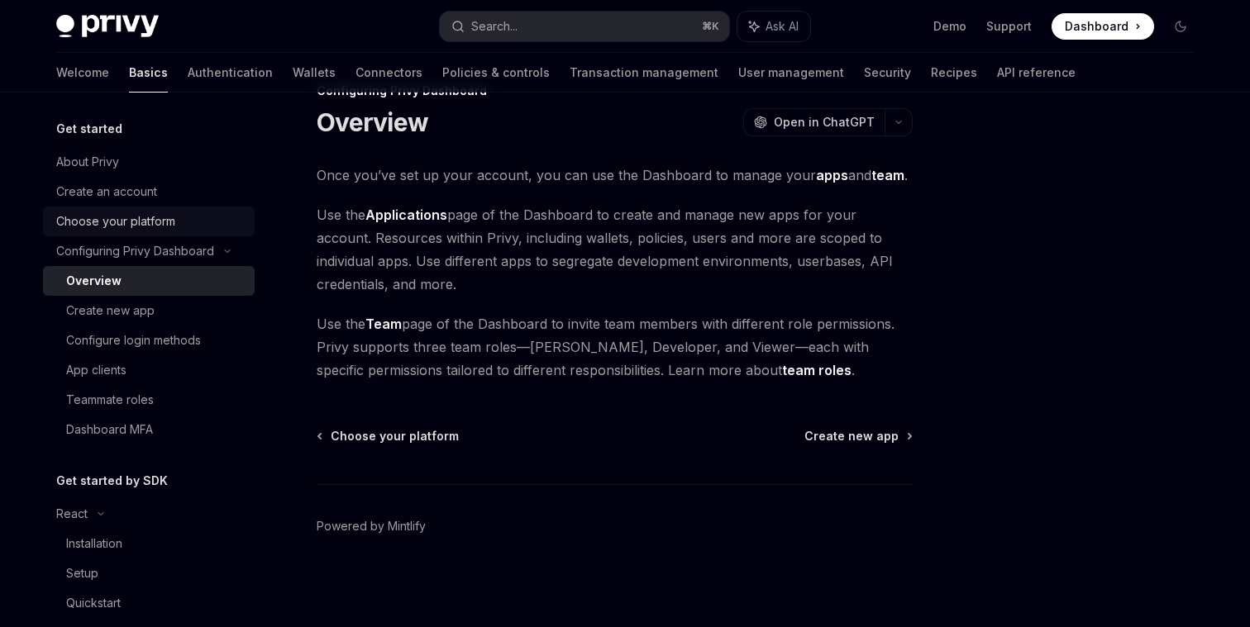
click at [107, 209] on link "Choose your platform" at bounding box center [149, 222] width 212 height 30
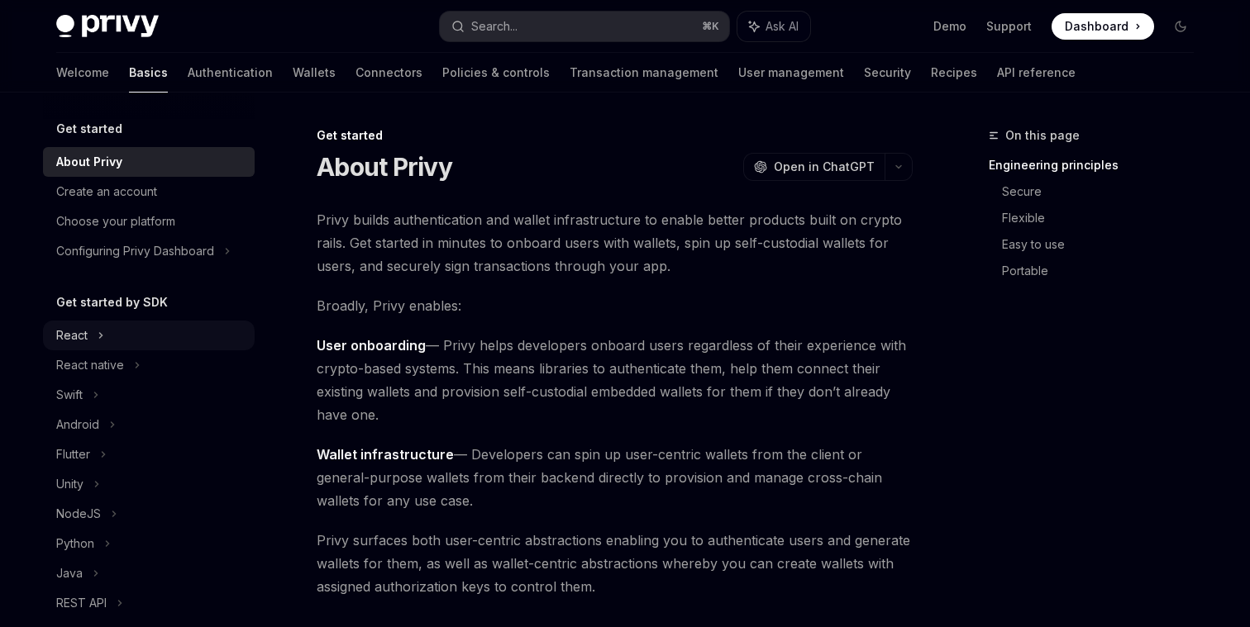
click at [98, 340] on icon at bounding box center [101, 336] width 7 height 20
type textarea "*"
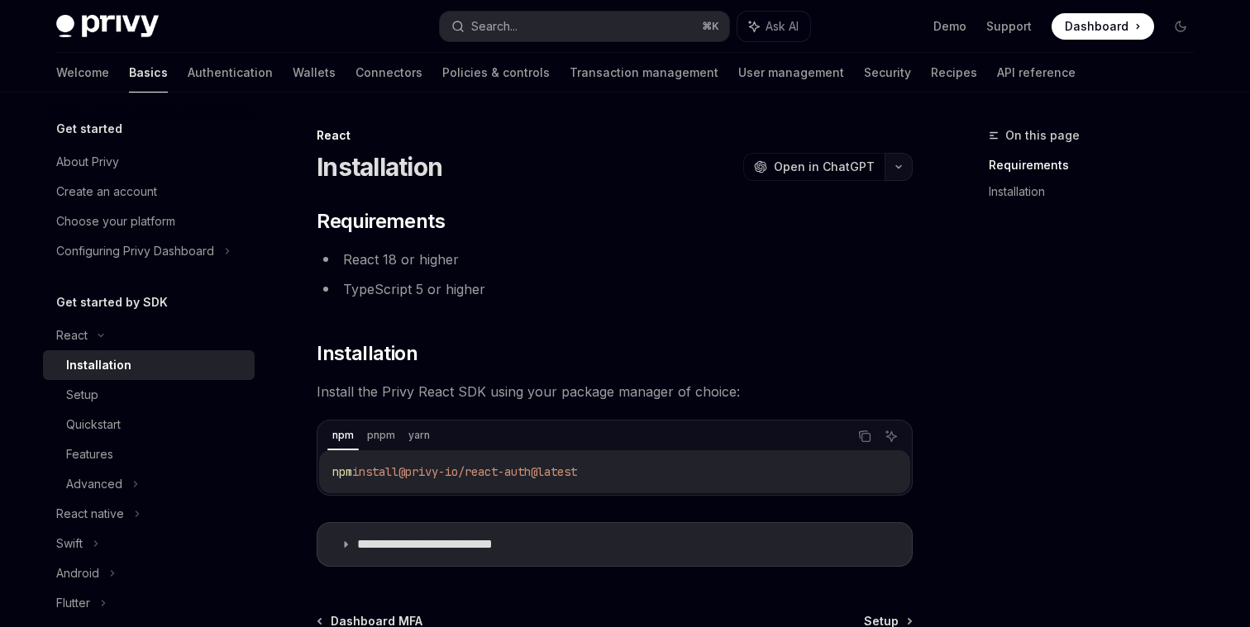
click at [899, 167] on icon "button" at bounding box center [898, 167] width 20 height 7
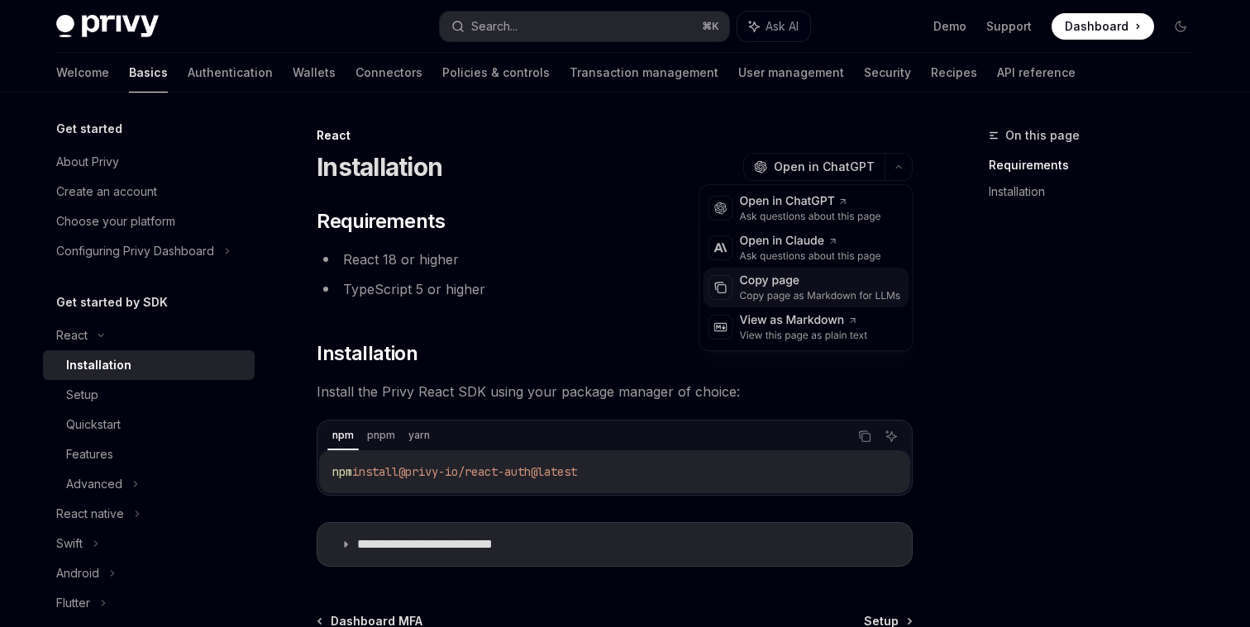
click at [788, 291] on div "Copy page as Markdown for LLMs" at bounding box center [820, 295] width 161 height 13
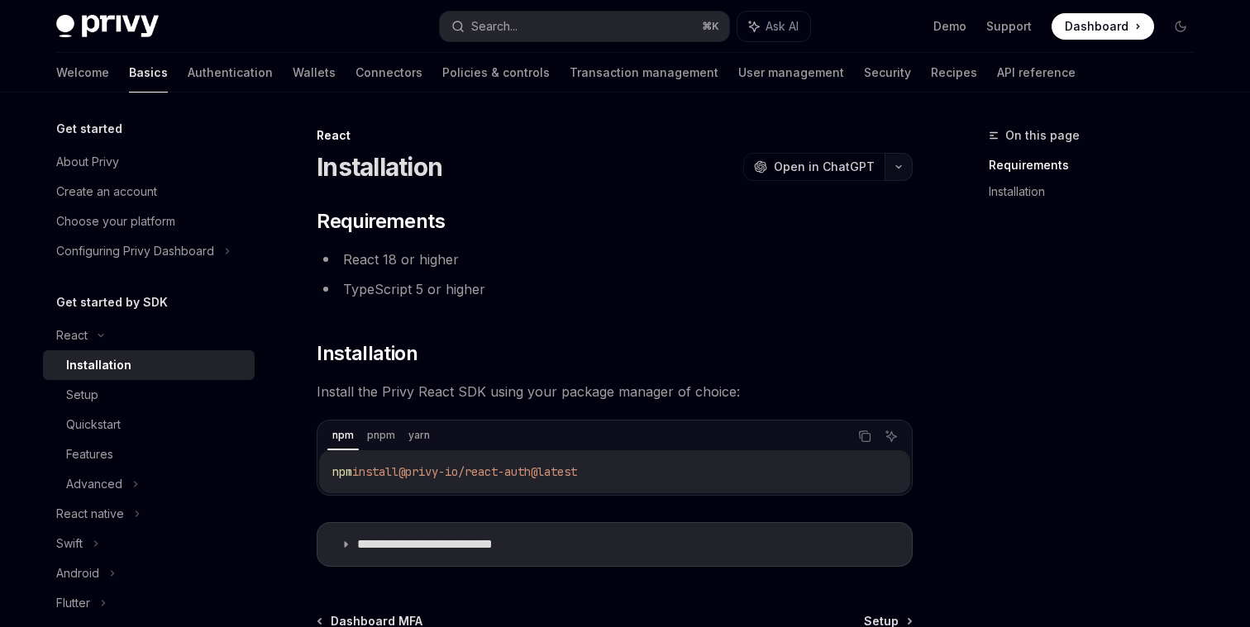
click at [893, 165] on icon "button" at bounding box center [898, 167] width 20 height 7
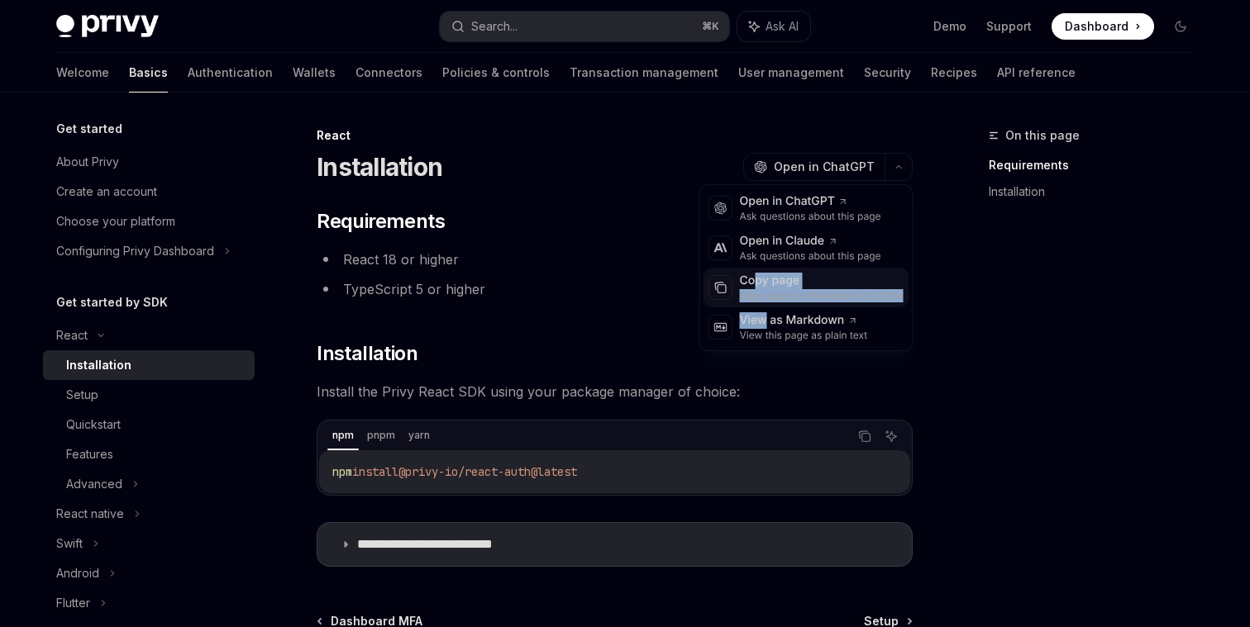
drag, startPoint x: 764, startPoint y: 321, endPoint x: 756, endPoint y: 285, distance: 37.1
click at [757, 285] on div "OpenAI Open in ChatGPT Ask questions about this page Anthropic Open in Claude A…" at bounding box center [806, 267] width 214 height 167
click at [748, 285] on div "Copy page" at bounding box center [820, 281] width 161 height 17
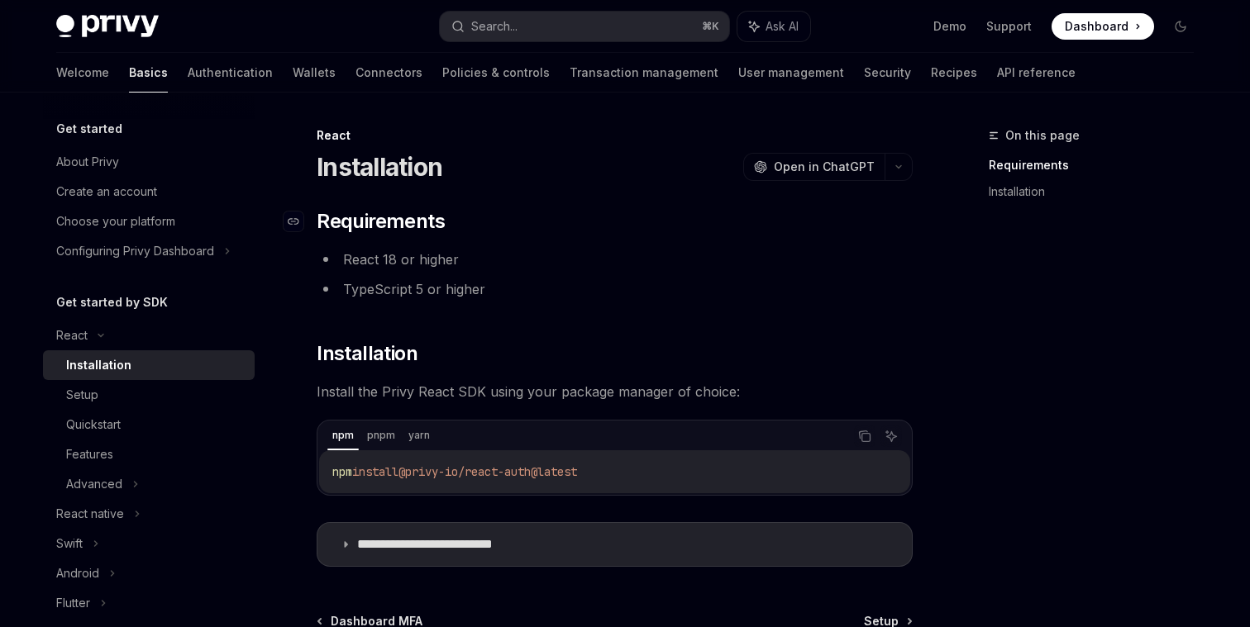
click at [854, 215] on h2 "​ Requirements" at bounding box center [615, 221] width 596 height 26
click at [631, 313] on div "**********" at bounding box center [615, 387] width 596 height 359
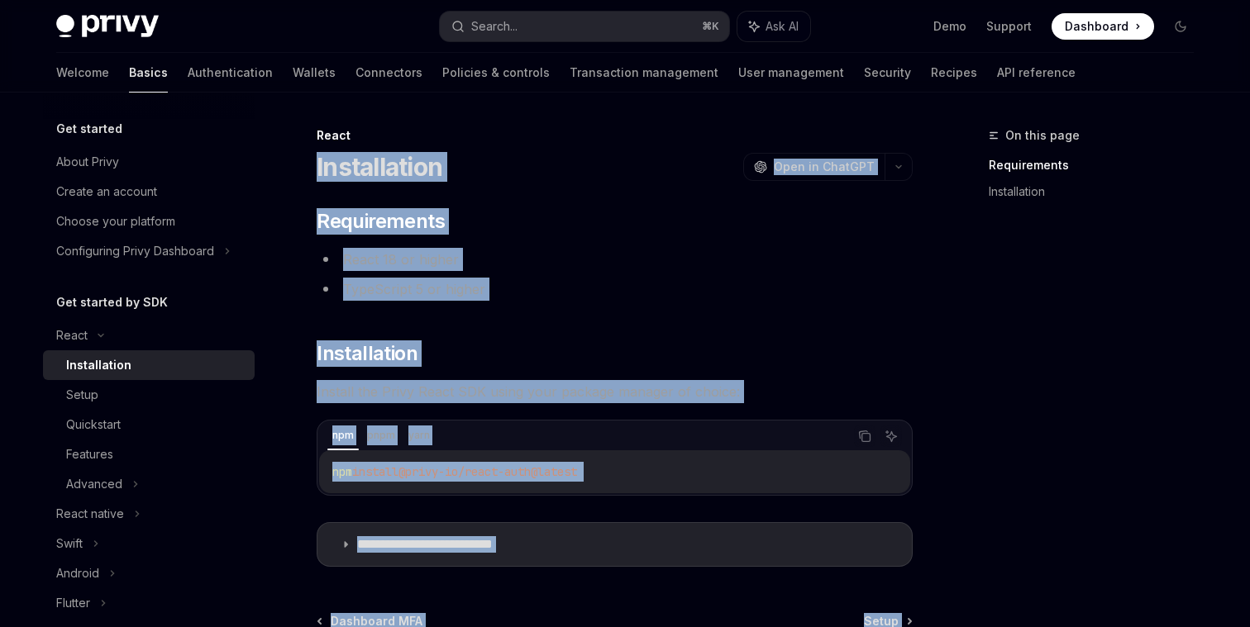
scroll to position [185, 0]
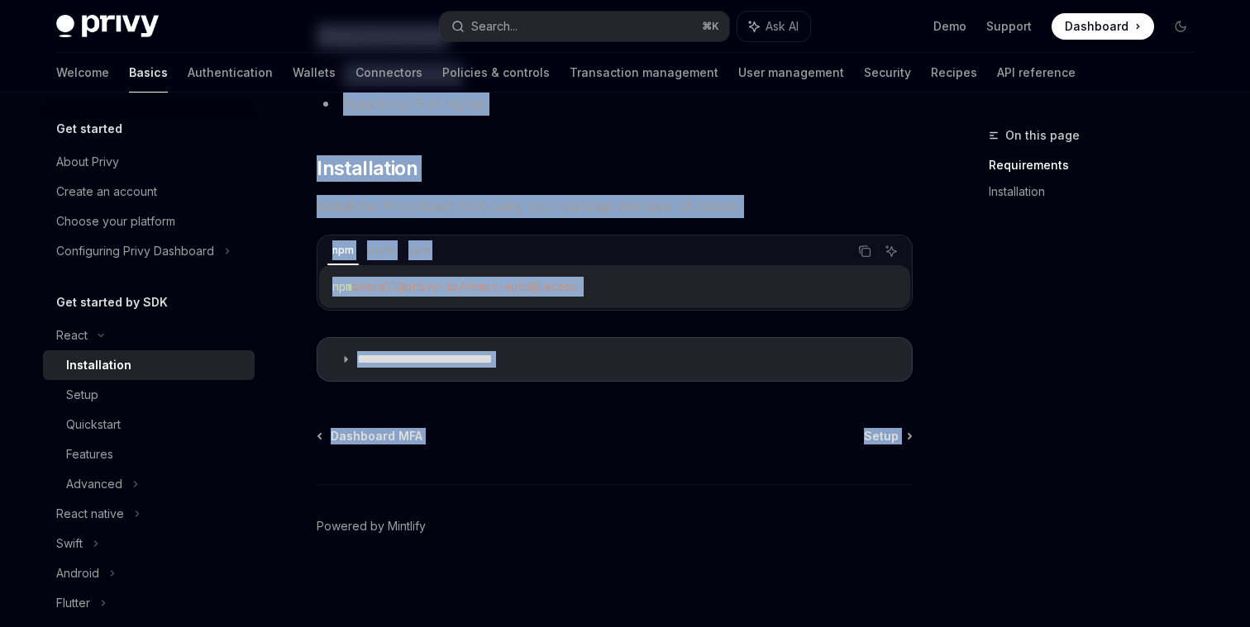
drag, startPoint x: 314, startPoint y: 164, endPoint x: 676, endPoint y: 287, distance: 382.3
click at [676, 287] on div "**********" at bounding box center [459, 283] width 912 height 687
copy div "Installation OpenAI Open in ChatGPT OpenAI Open in ChatGPT ​ Requirements React…"
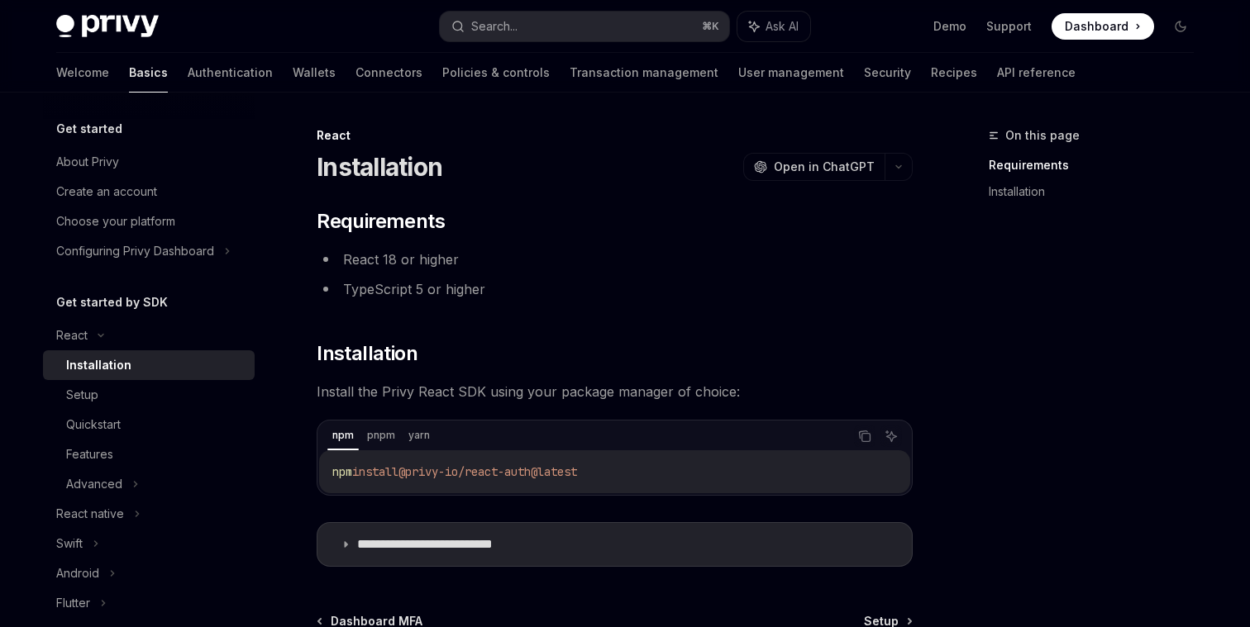
scroll to position [185, 0]
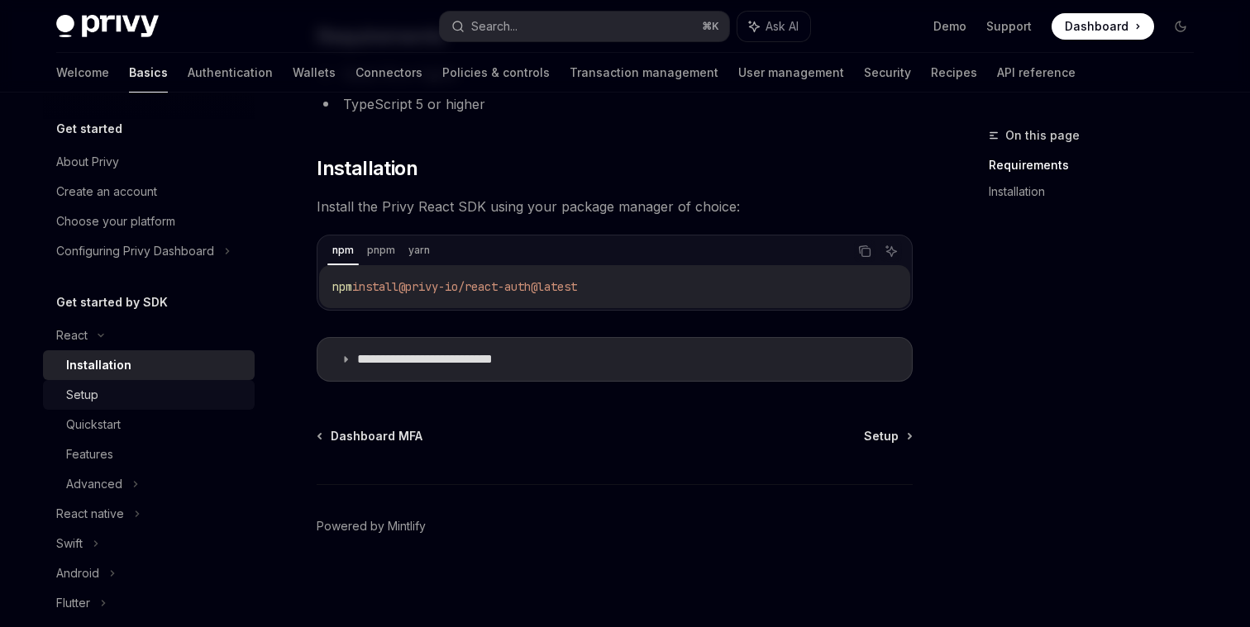
click at [179, 398] on div "Setup" at bounding box center [155, 395] width 179 height 20
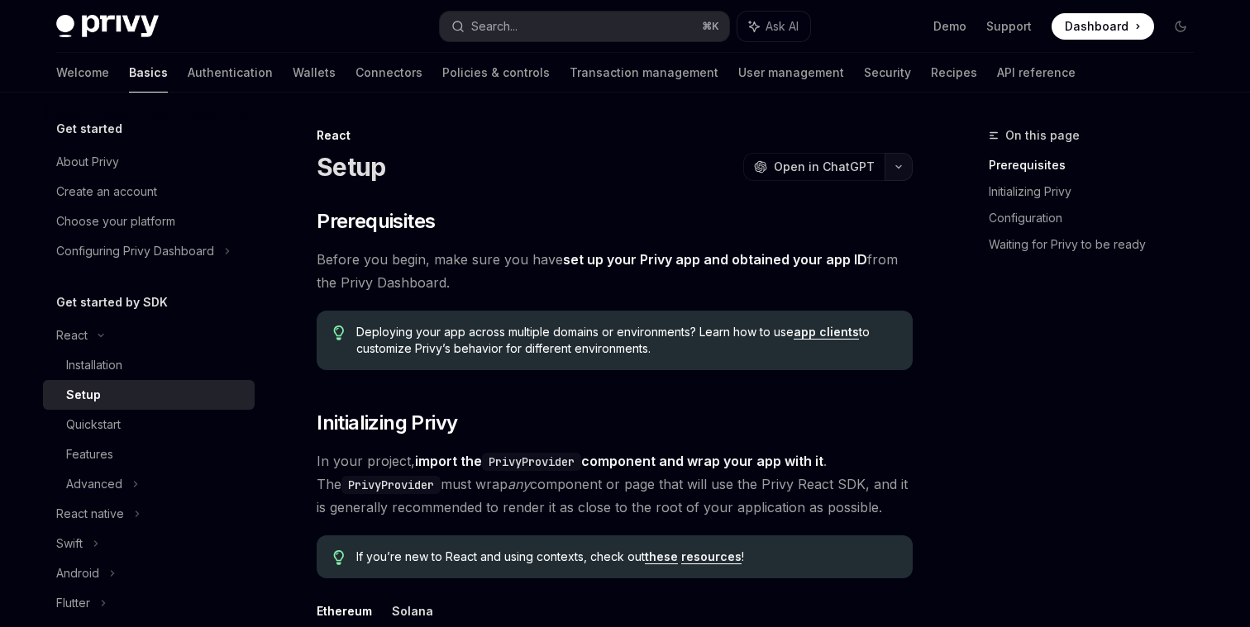
click at [899, 159] on button "button" at bounding box center [898, 167] width 28 height 28
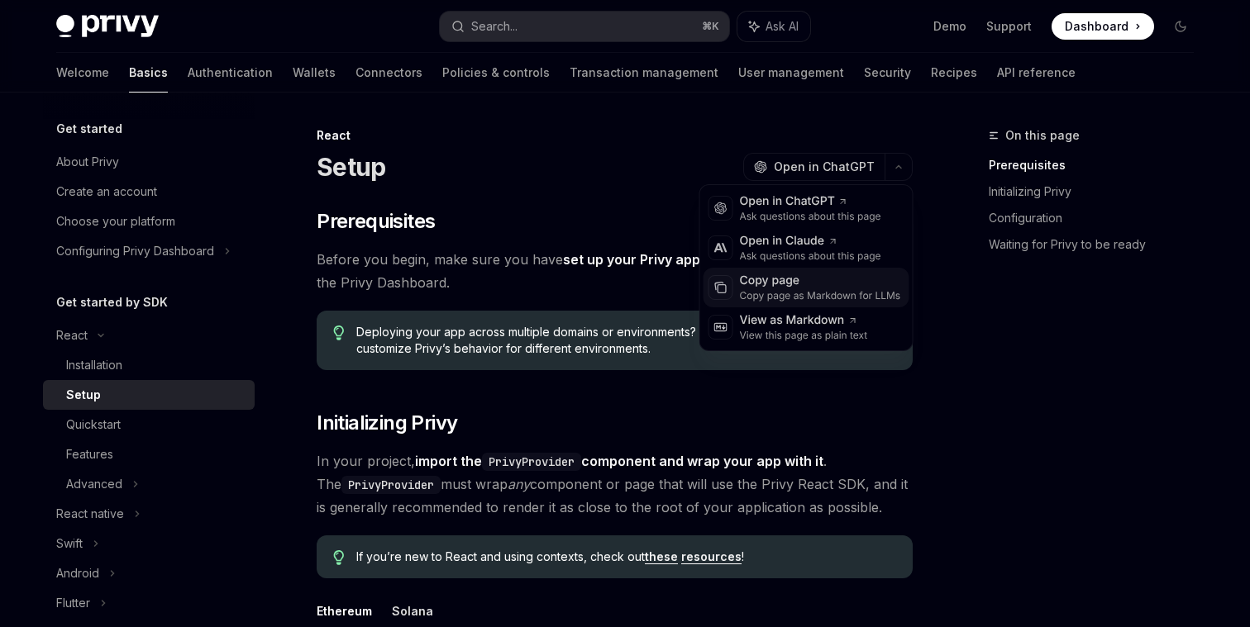
click at [766, 284] on div "Copy page" at bounding box center [820, 281] width 161 height 17
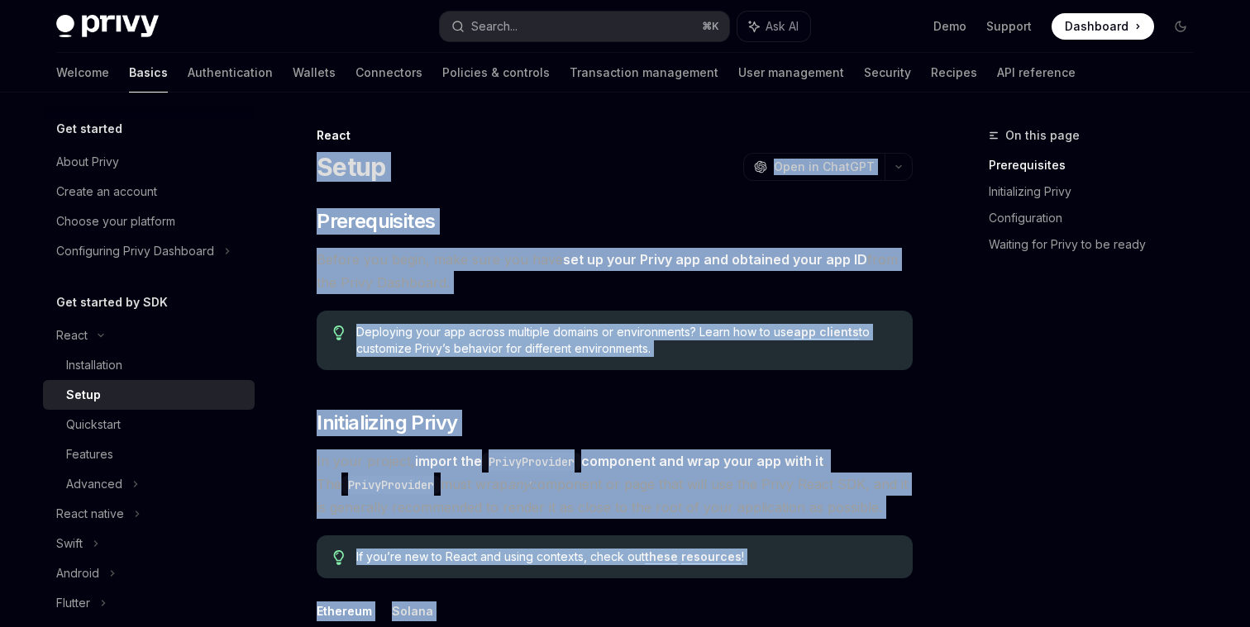
drag, startPoint x: 374, startPoint y: 477, endPoint x: 318, endPoint y: 163, distance: 318.9
copy div "Lorem IpsuMD Sita co AdipISC ElitSE Doei te InciDID ​ Utlaboreetdol Magnaa eni …"
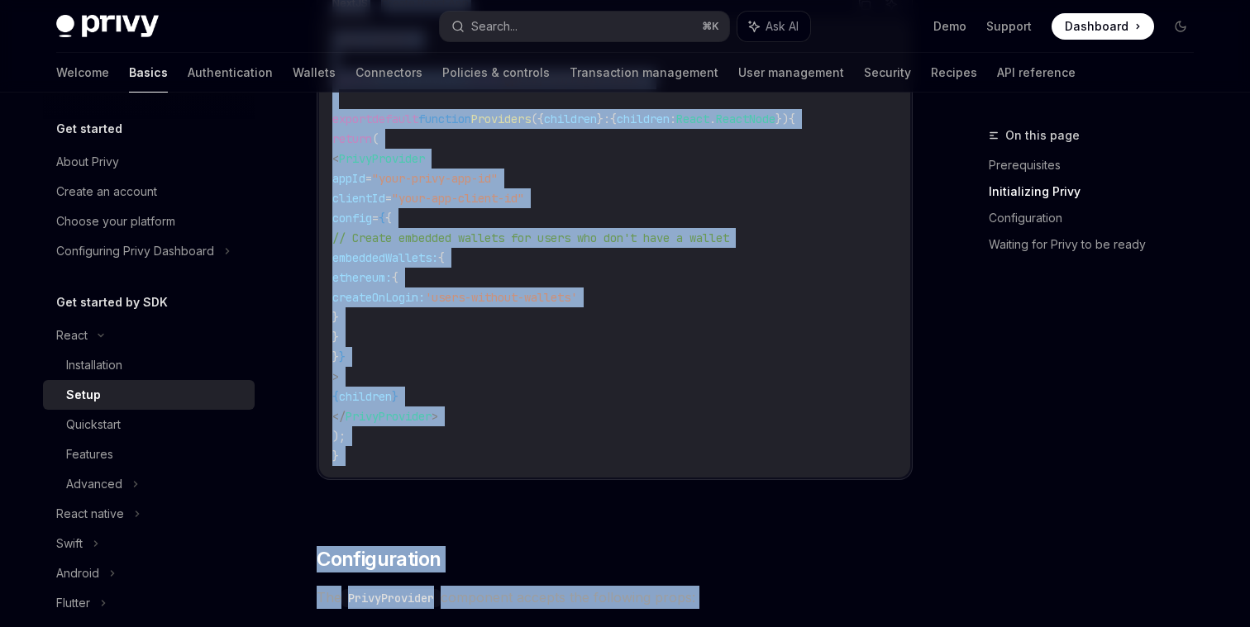
scroll to position [960, 0]
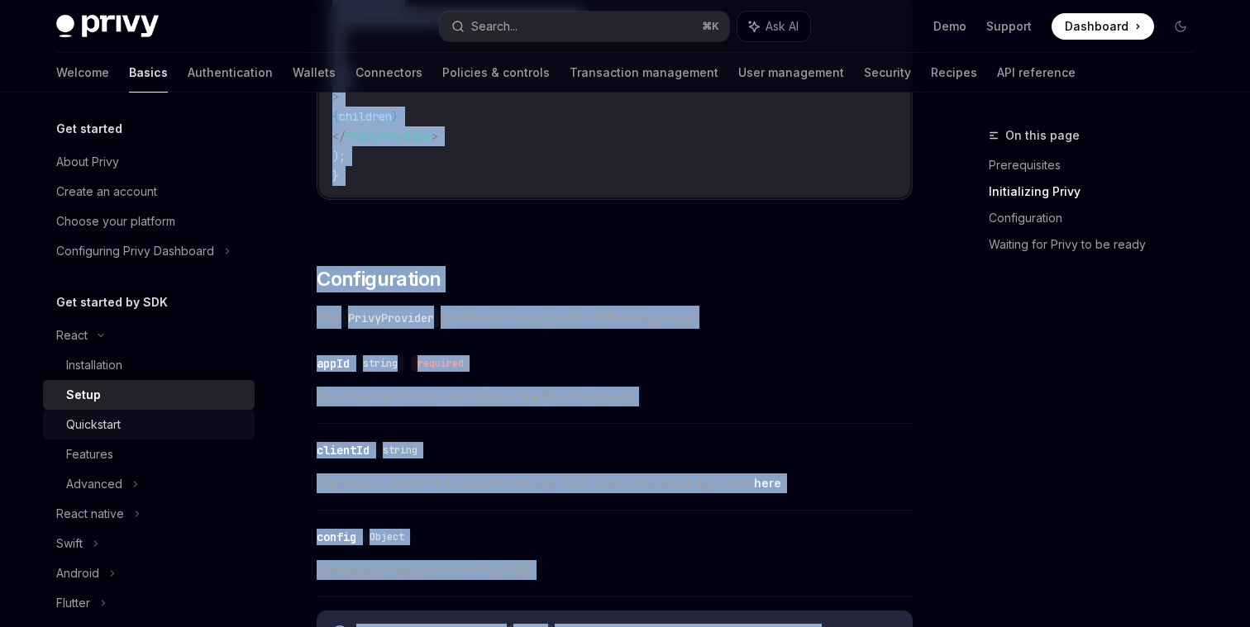
click at [210, 420] on div "Quickstart" at bounding box center [155, 425] width 179 height 20
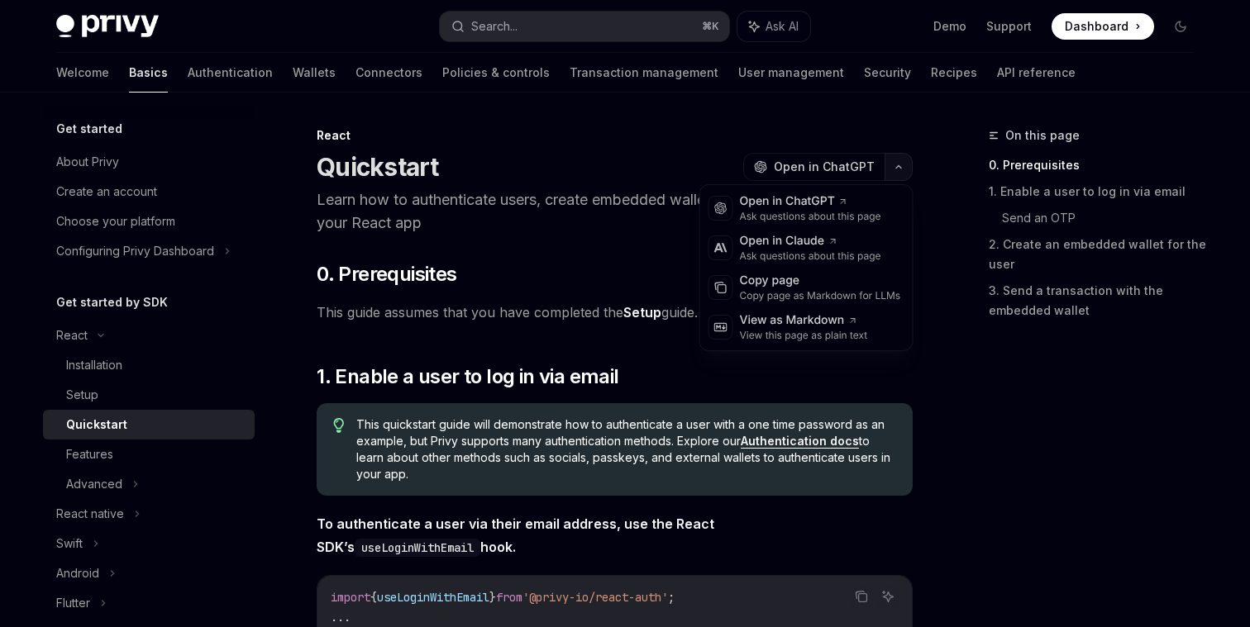
click at [900, 162] on button "button" at bounding box center [898, 167] width 28 height 28
click at [784, 285] on div "Copy page" at bounding box center [820, 281] width 161 height 17
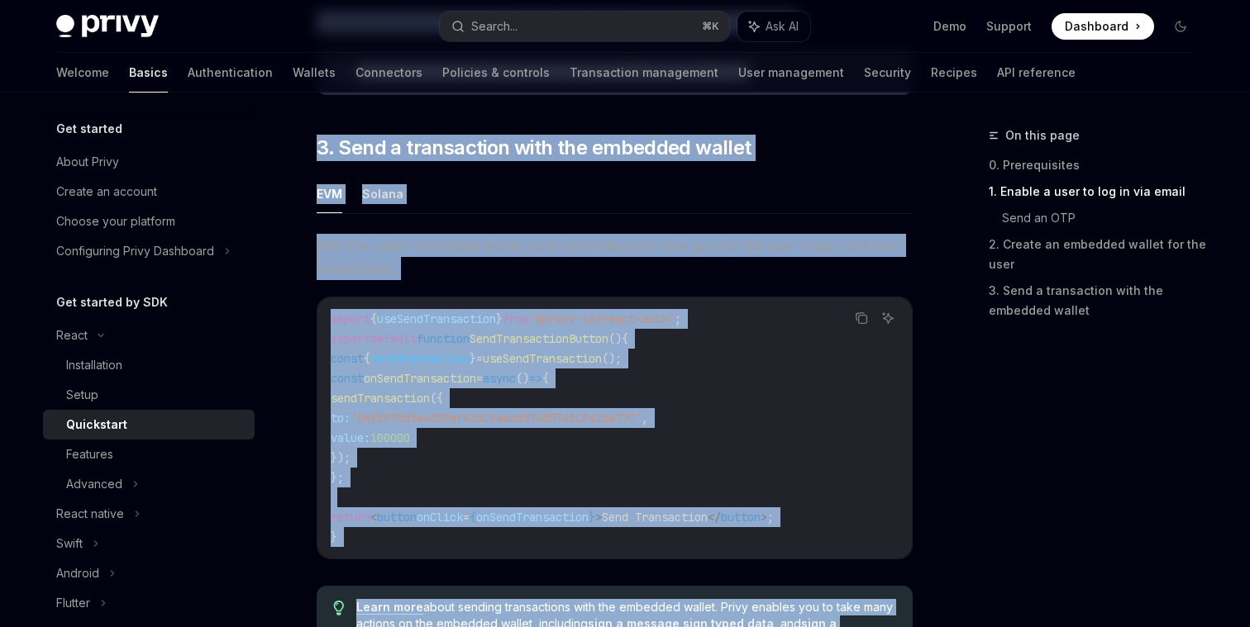
scroll to position [1770, 0]
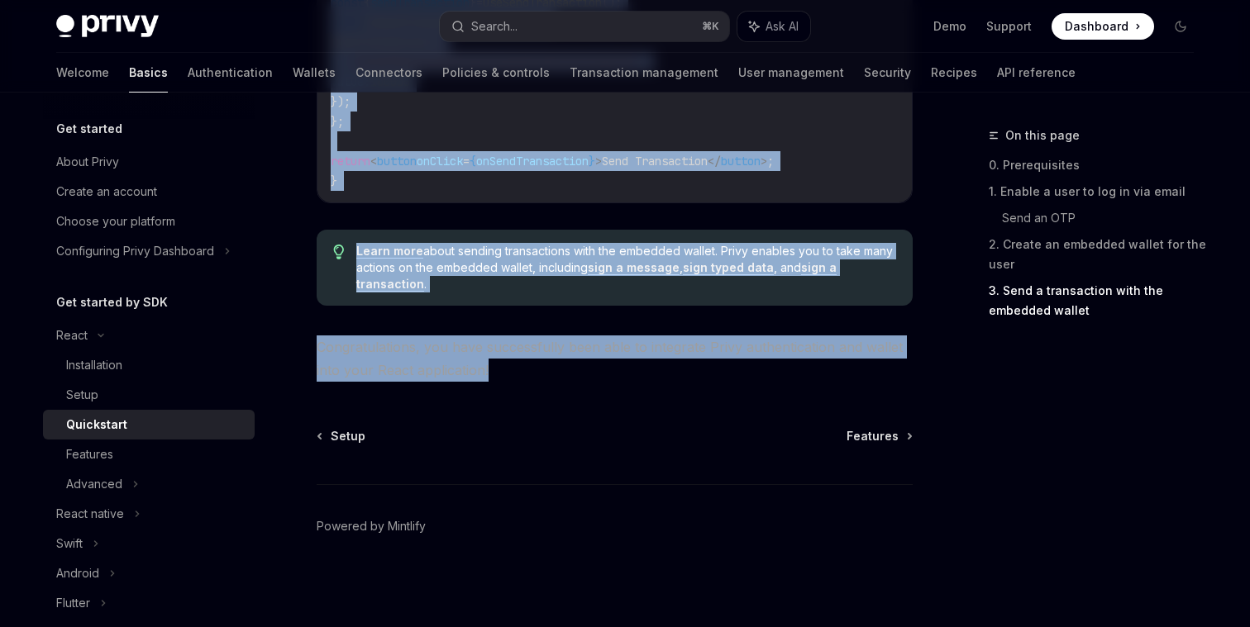
drag, startPoint x: 316, startPoint y: 165, endPoint x: 626, endPoint y: 362, distance: 367.0
copy div "Loremipsum DoloRS Amet co AdipISC Elits doe te incididuntut labor, etdolo magna…"
click at [210, 448] on div "Features" at bounding box center [155, 455] width 179 height 20
type textarea "*"
